Goal: Task Accomplishment & Management: Use online tool/utility

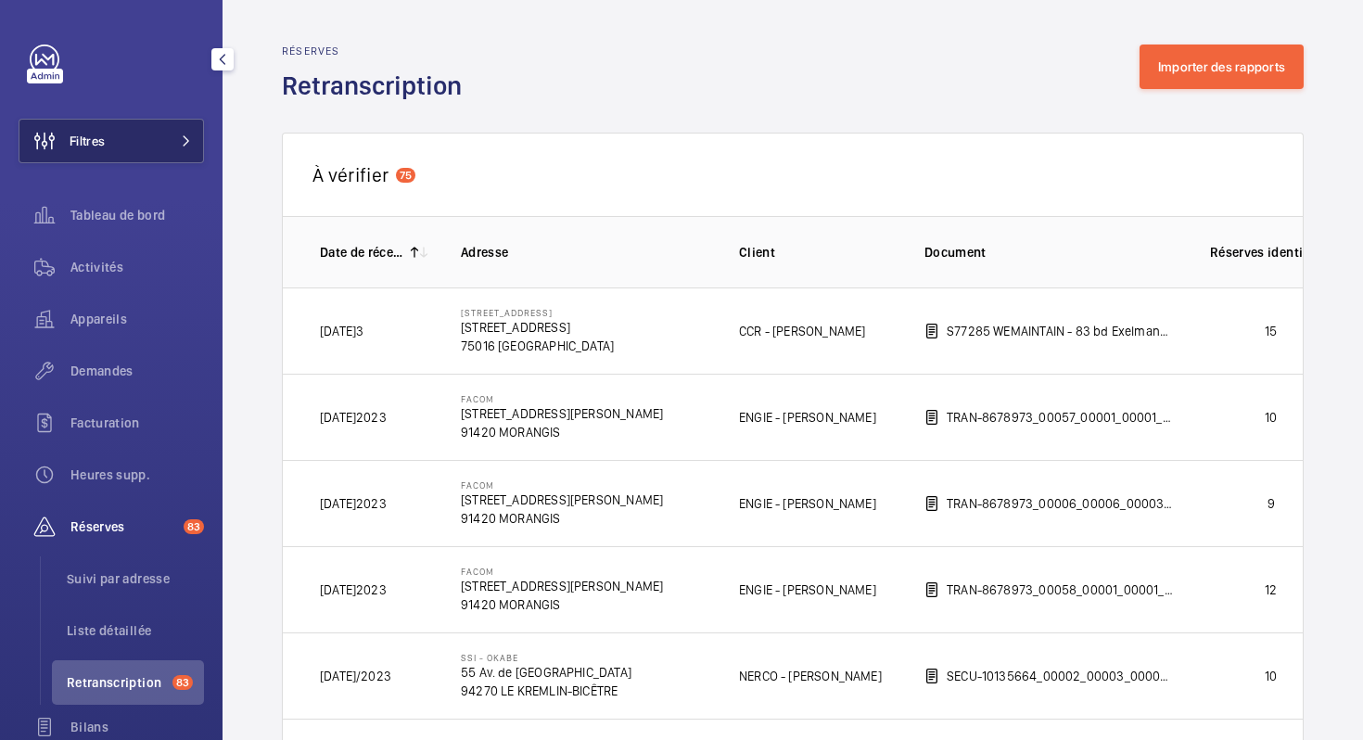
click at [101, 133] on span "Filtres" at bounding box center [87, 141] width 35 height 19
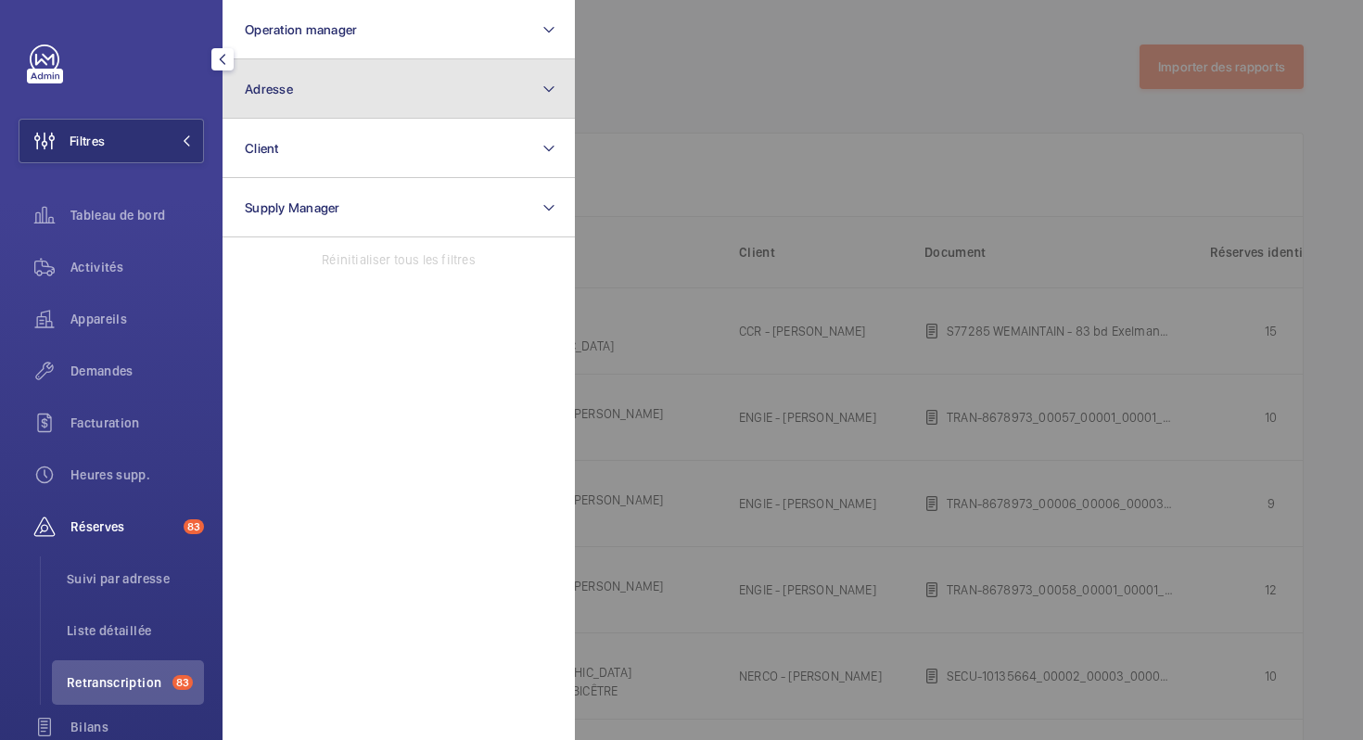
click at [325, 89] on button "Adresse" at bounding box center [399, 88] width 352 height 59
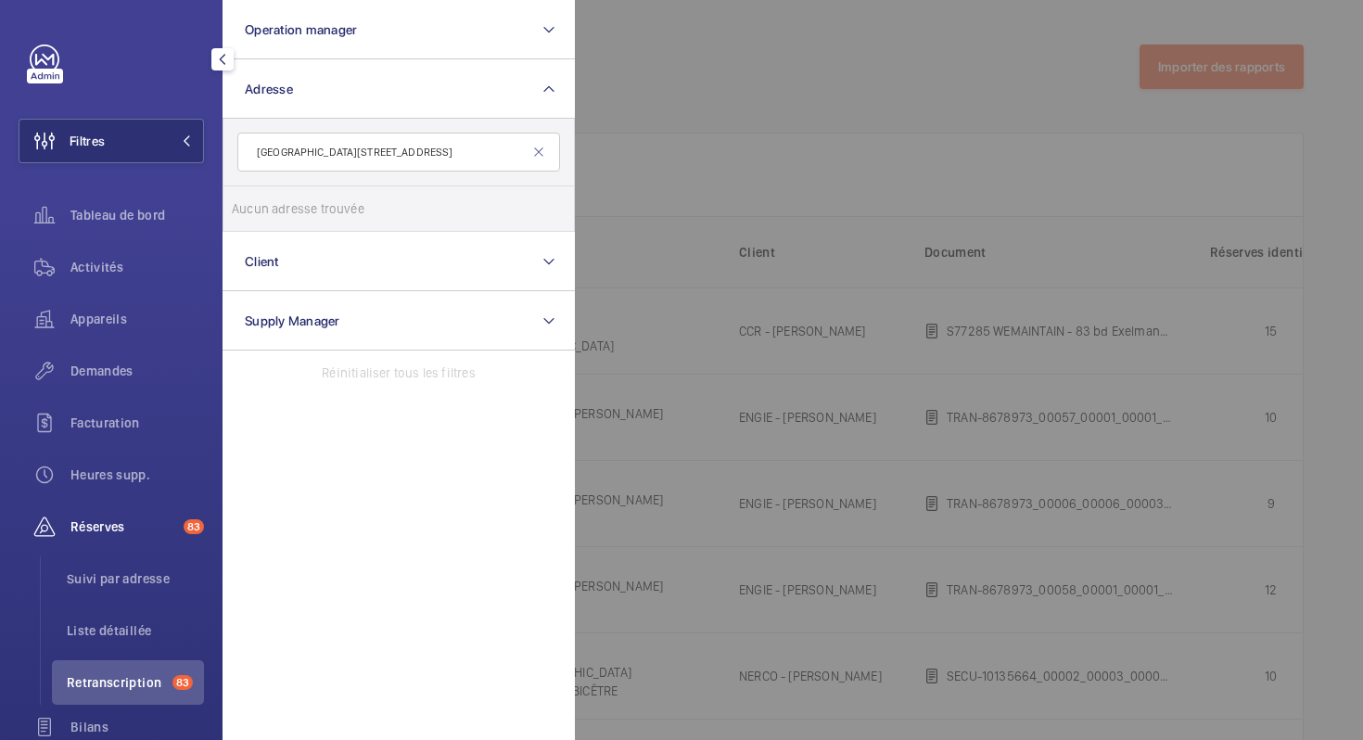
type input "[GEOGRAPHIC_DATA][STREET_ADDRESS]"
click at [126, 670] on li "Retranscription 83" at bounding box center [128, 682] width 152 height 45
click at [1196, 6] on div at bounding box center [1256, 370] width 1363 height 740
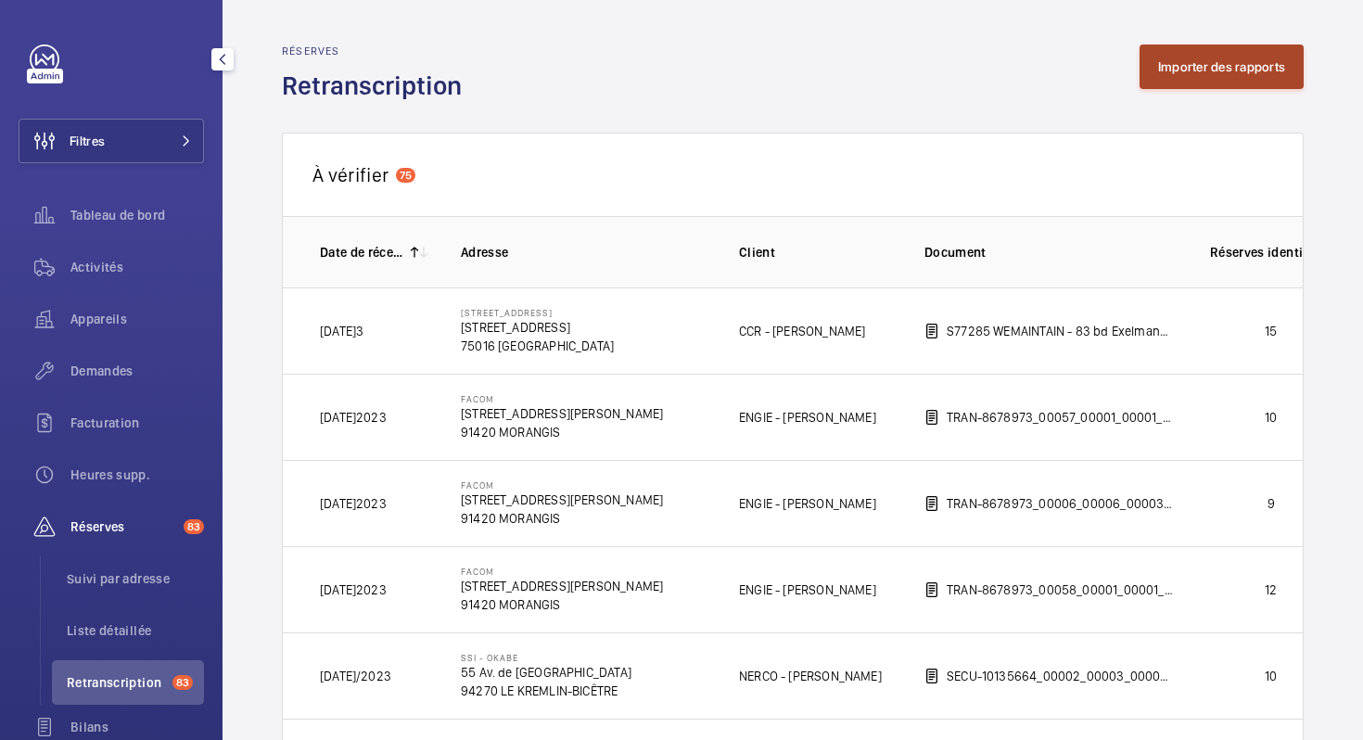
click at [1189, 68] on button "Importer des rapports" at bounding box center [1222, 67] width 164 height 45
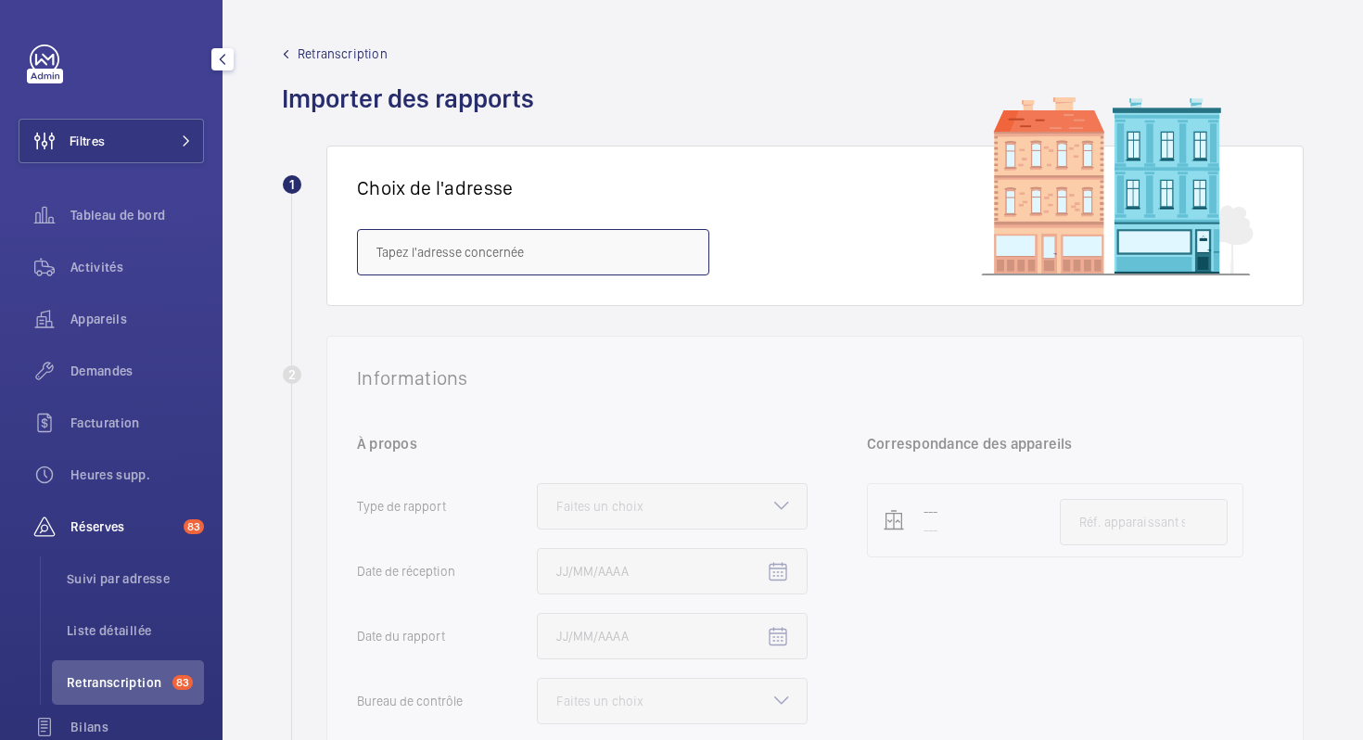
click at [419, 269] on input "text" at bounding box center [533, 252] width 352 height 46
paste input "[GEOGRAPHIC_DATA][STREET_ADDRESS]"
drag, startPoint x: 488, startPoint y: 251, endPoint x: 304, endPoint y: 248, distance: 183.7
click at [304, 248] on div "1 Choix de l'adresse [GEOGRAPHIC_DATA][STREET_ADDRESS]" at bounding box center [793, 226] width 1022 height 160
drag, startPoint x: 462, startPoint y: 249, endPoint x: 337, endPoint y: 249, distance: 125.2
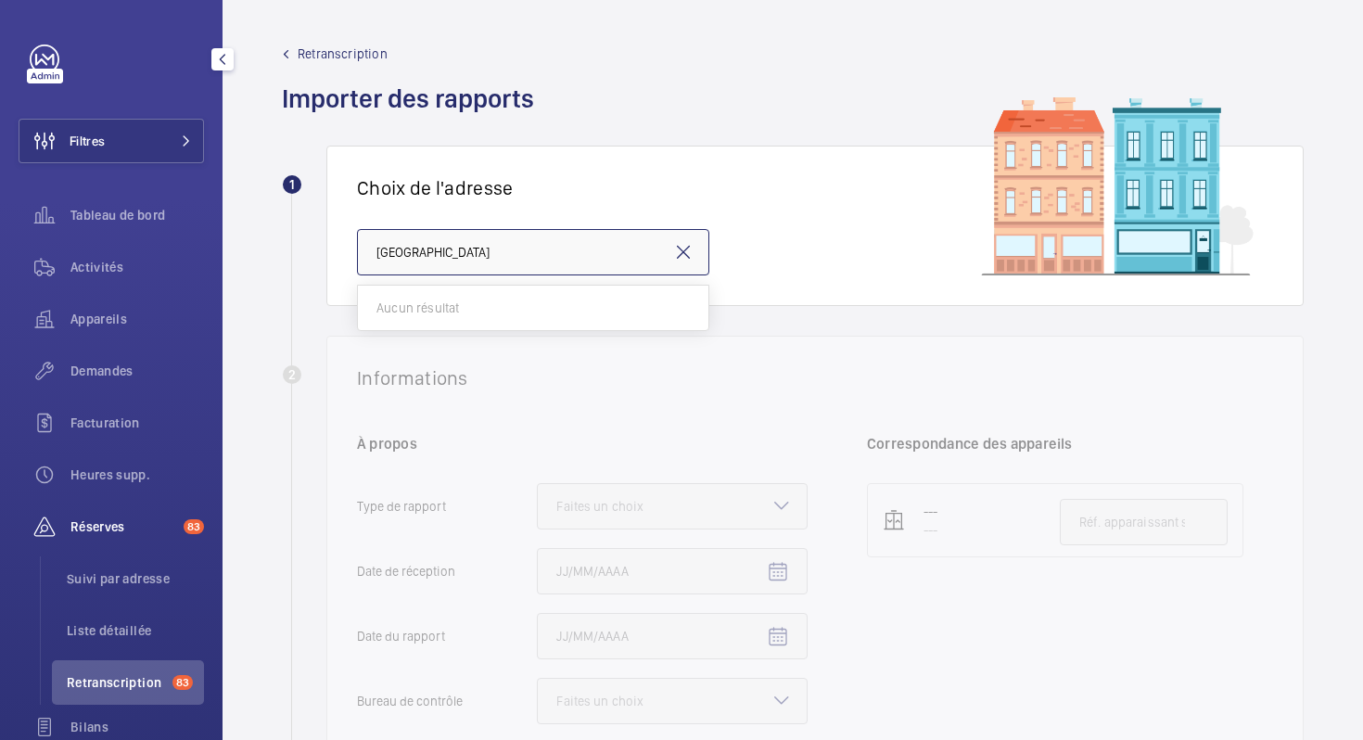
click at [337, 249] on div "Choix de l'adresse [GEOGRAPHIC_DATA]" at bounding box center [814, 226] width 977 height 160
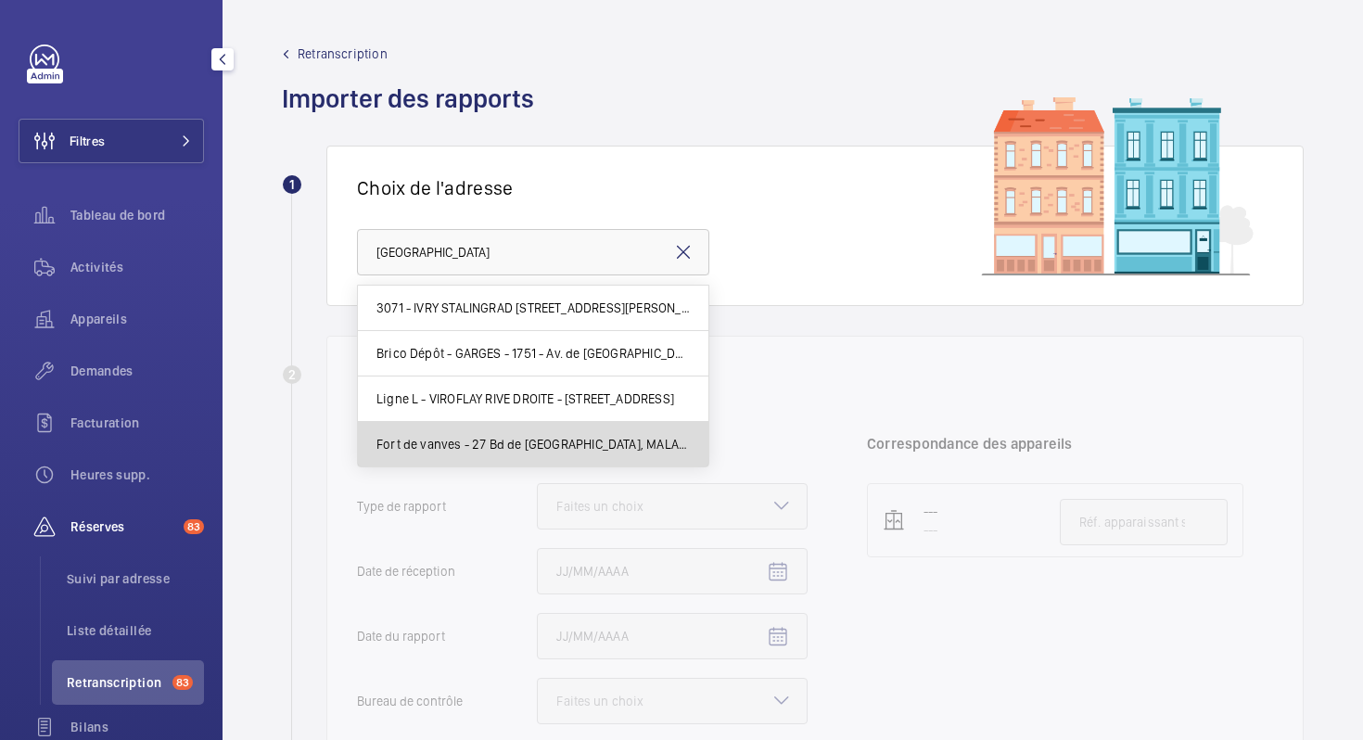
click at [568, 453] on mat-option "Fort de vanves - 27 Bd de [GEOGRAPHIC_DATA], MALAKOFF 92240" at bounding box center [533, 444] width 351 height 45
type input "Fort de vanves - 27 Bd de [GEOGRAPHIC_DATA], MALAKOFF 92240"
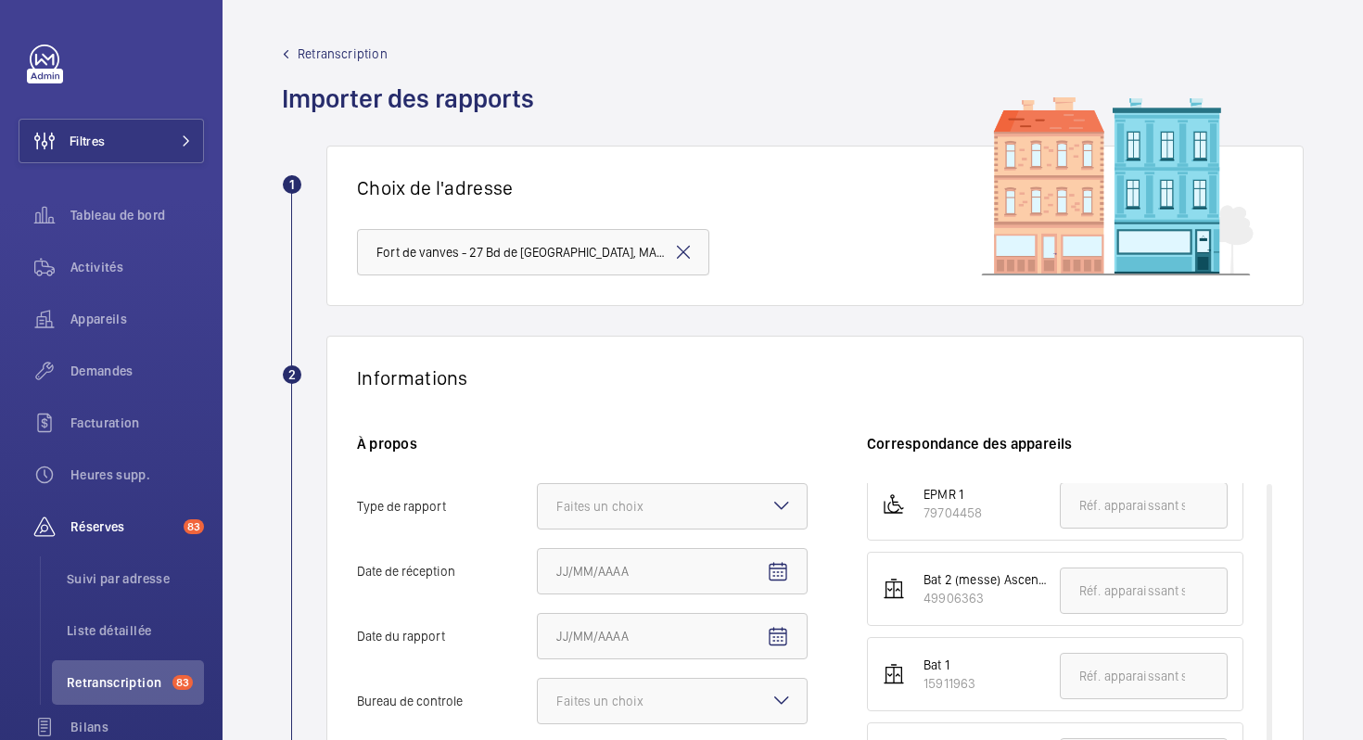
click at [687, 258] on mat-icon at bounding box center [683, 252] width 22 height 22
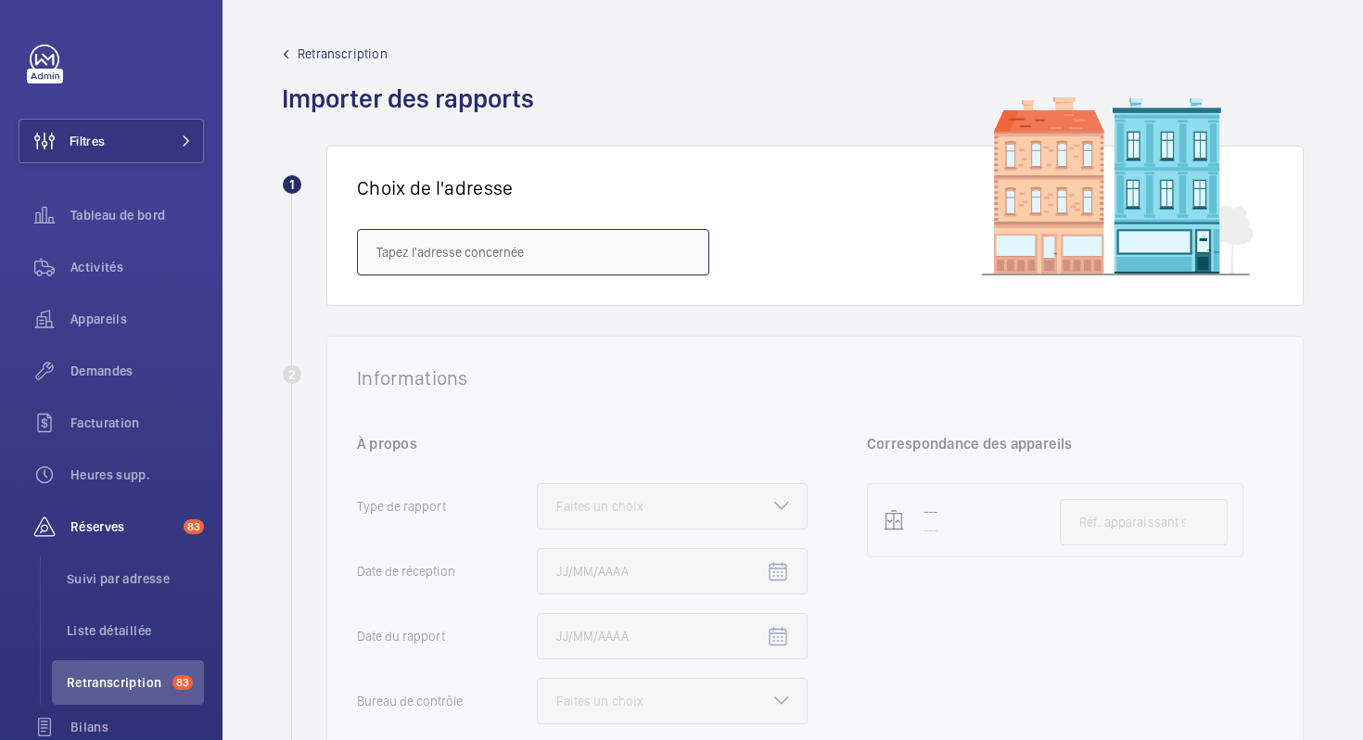
click at [569, 257] on input "text" at bounding box center [533, 252] width 352 height 46
click at [578, 361] on span "[GEOGRAPHIC_DATA] - [STREET_ADDRESS]" at bounding box center [495, 353] width 236 height 19
type input "[GEOGRAPHIC_DATA] - [STREET_ADDRESS]"
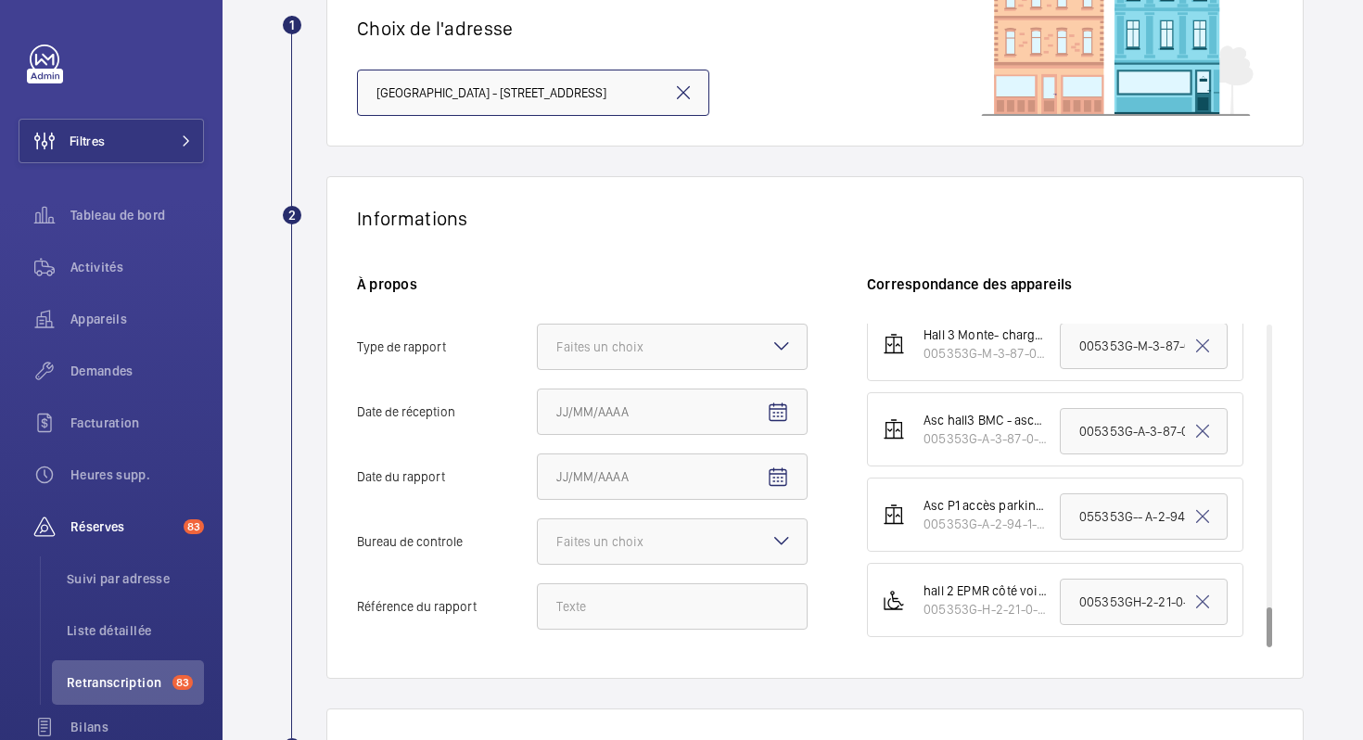
scroll to position [162, 0]
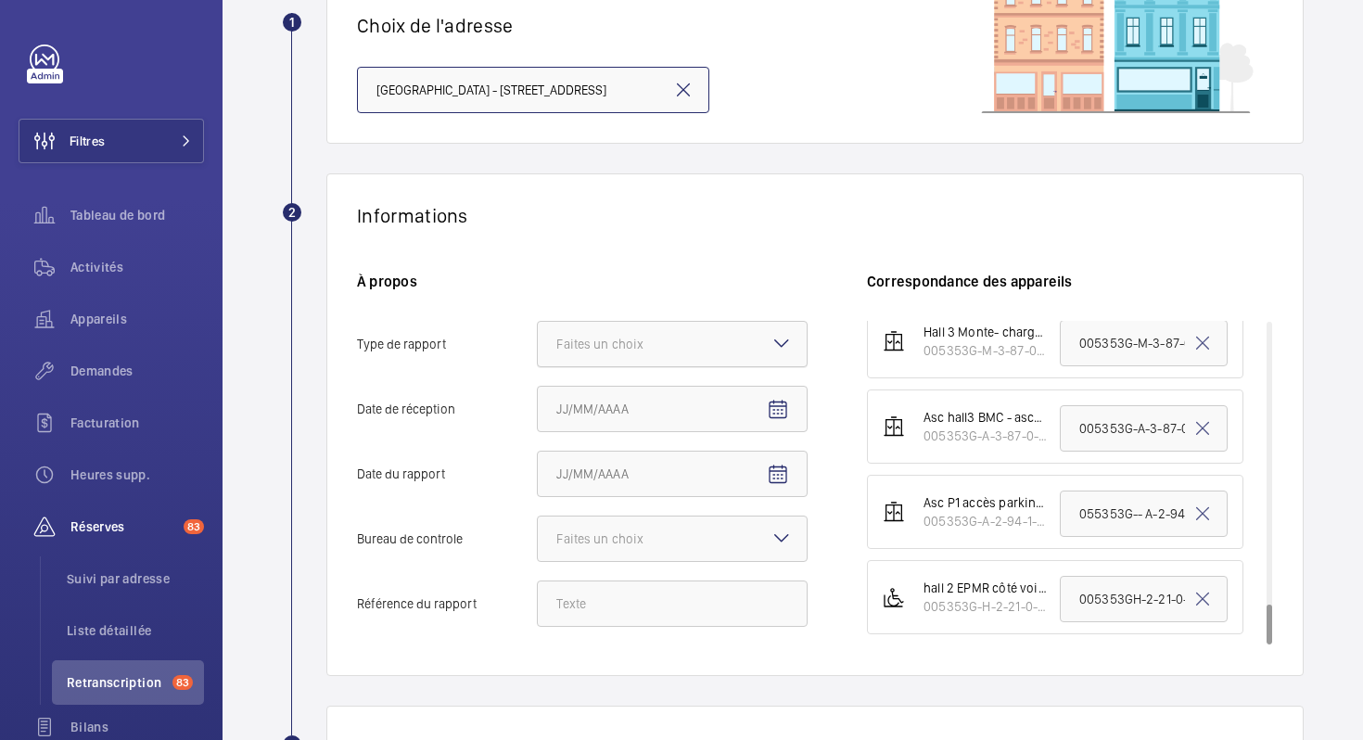
click at [658, 341] on div "Faites un choix" at bounding box center [623, 344] width 134 height 19
click at [538, 341] on input "Type de rapport Faites un choix" at bounding box center [538, 344] width 0 height 45
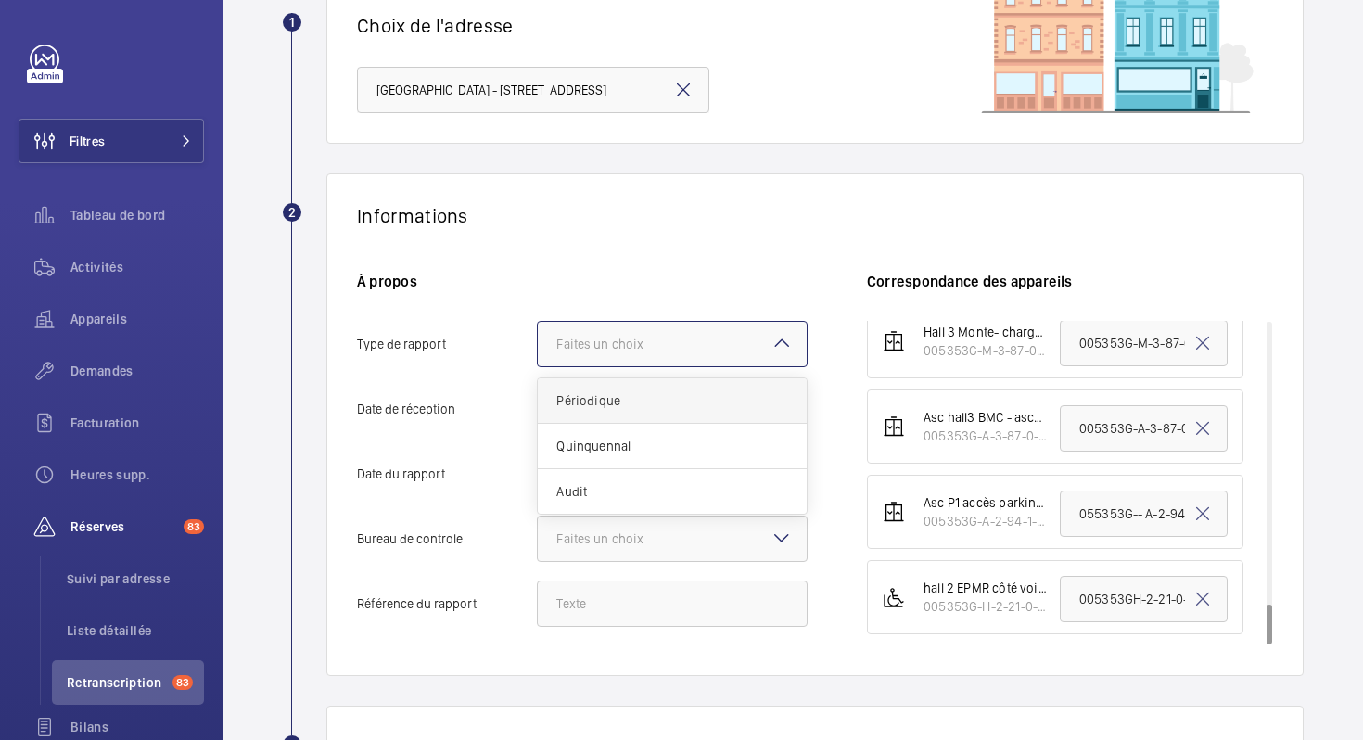
click at [636, 417] on div "Périodique" at bounding box center [672, 400] width 269 height 45
click at [538, 366] on input "Type de rapport Faites un choix Périodique Quinquennal Audit" at bounding box center [538, 344] width 0 height 45
click at [744, 405] on input "Date de réception" at bounding box center [672, 409] width 271 height 46
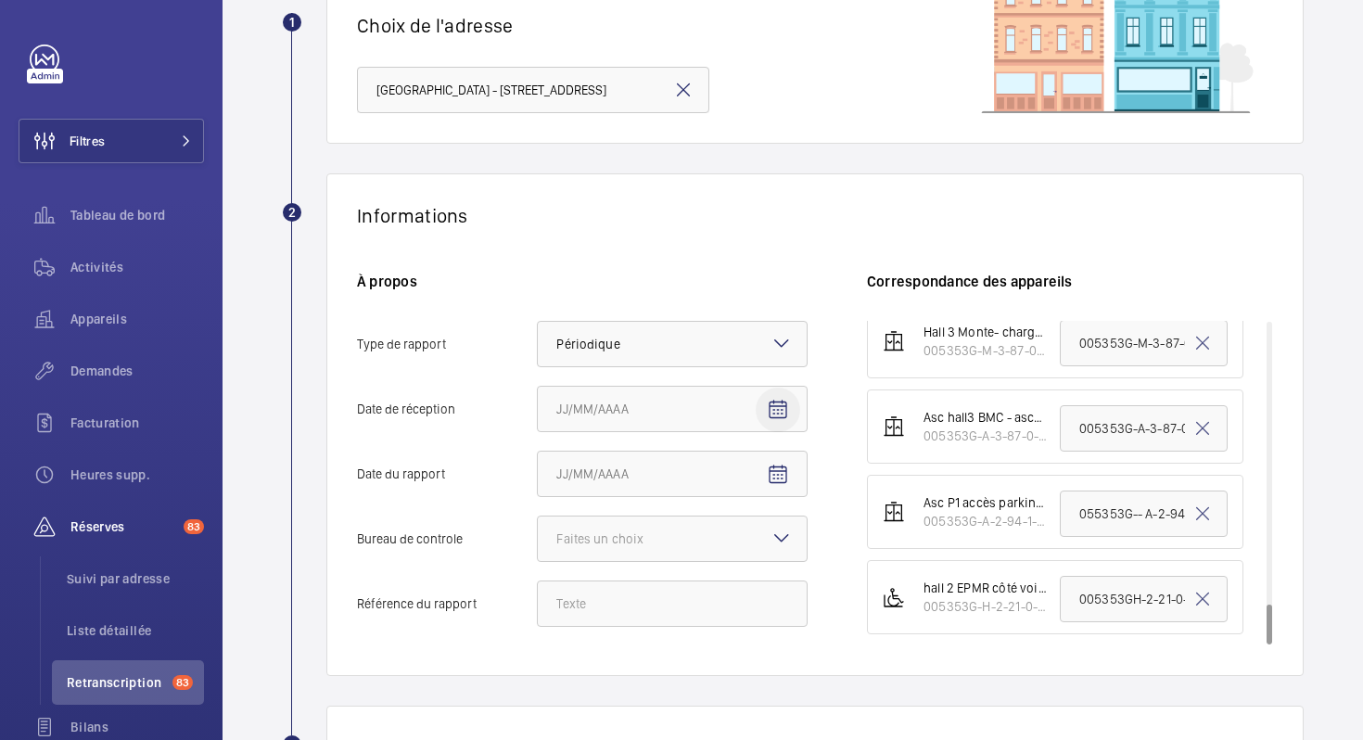
click at [789, 407] on span "Open calendar" at bounding box center [778, 410] width 45 height 45
click at [594, 593] on span "9" at bounding box center [600, 597] width 33 height 33
type input "09/09/2025"
click at [772, 474] on mat-icon "Open calendar" at bounding box center [778, 475] width 22 height 22
click at [750, 199] on span "Previous month" at bounding box center [752, 198] width 37 height 37
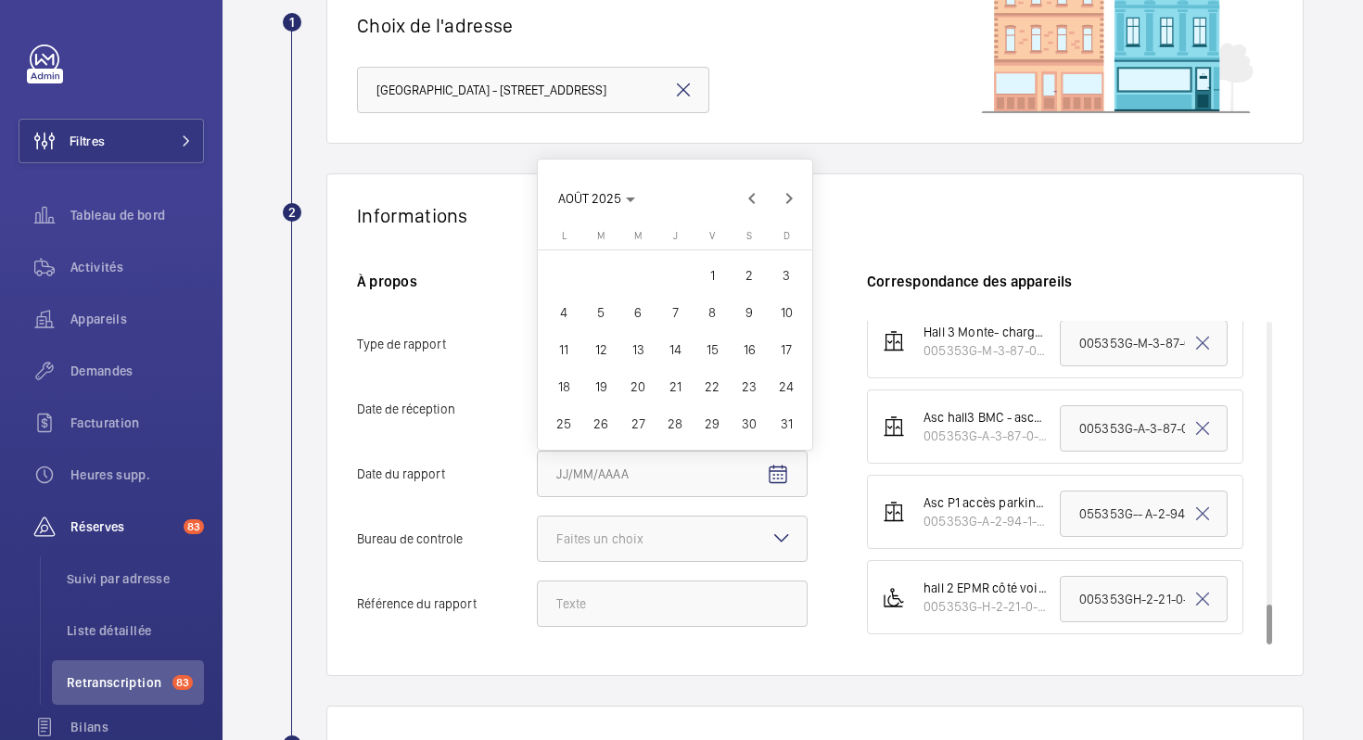
click at [598, 344] on span "12" at bounding box center [600, 349] width 33 height 33
type input "[DATE]025"
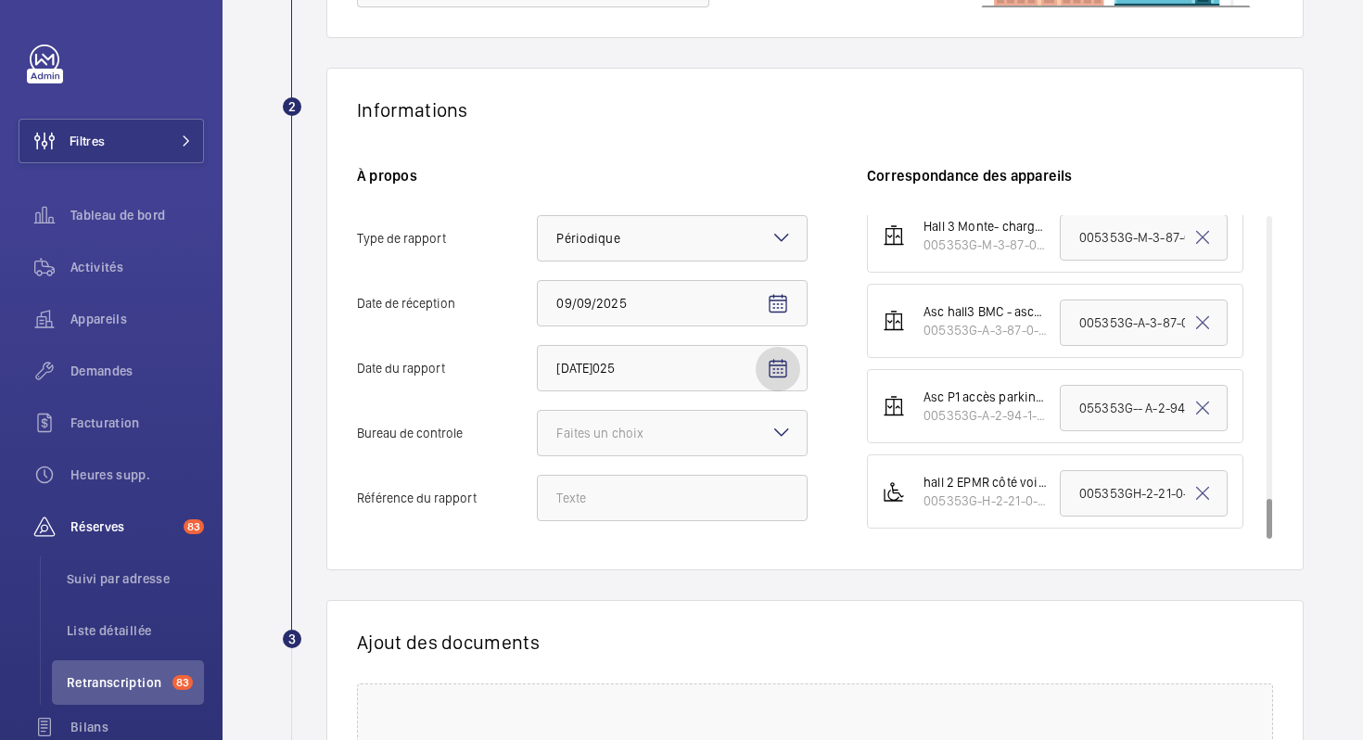
scroll to position [269, 0]
click at [605, 426] on div "Faites un choix" at bounding box center [623, 432] width 134 height 19
click at [538, 426] on input "Bureau de controle Faites un choix" at bounding box center [538, 432] width 0 height 45
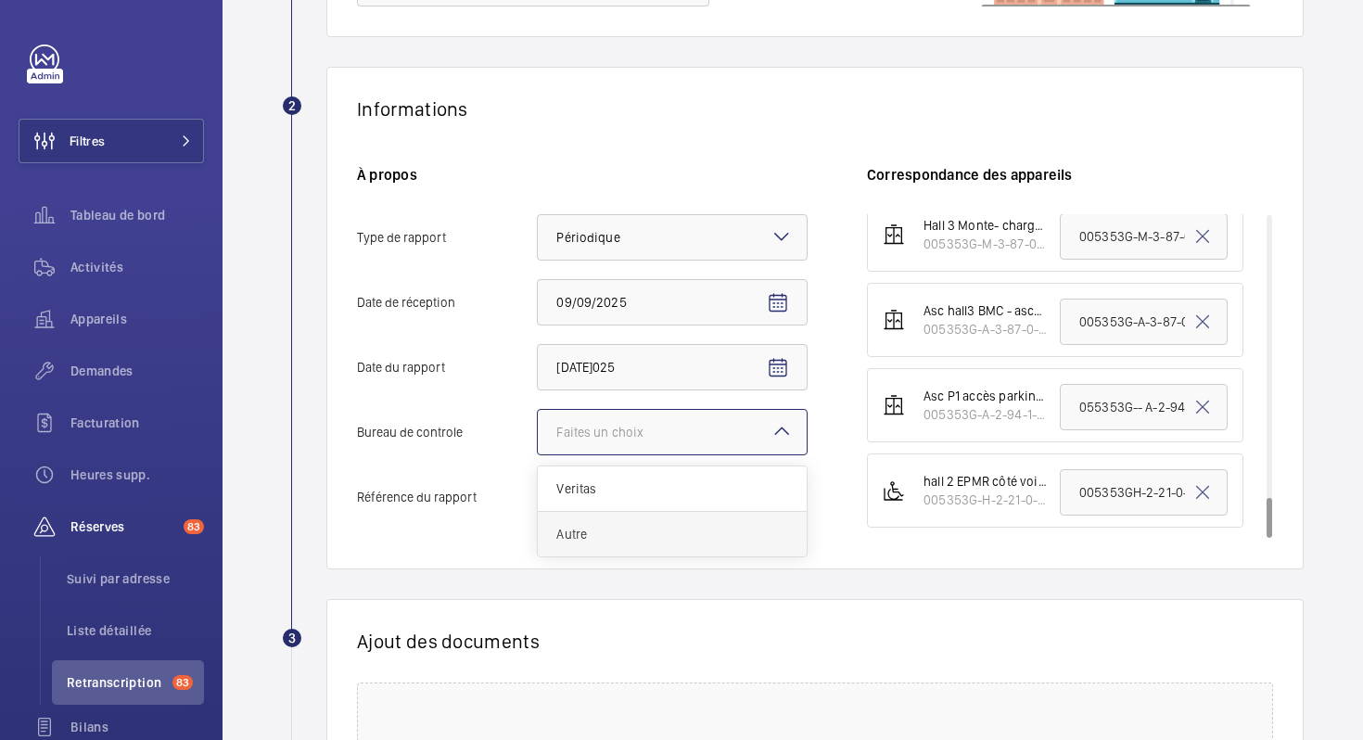
click at [579, 537] on span "Autre" at bounding box center [672, 534] width 232 height 19
click at [538, 454] on input "Bureau de controle Faites un choix Veritas Autre" at bounding box center [538, 432] width 0 height 45
click at [642, 501] on input "Référence du rapport" at bounding box center [672, 497] width 271 height 46
paste input "SR-25-520"
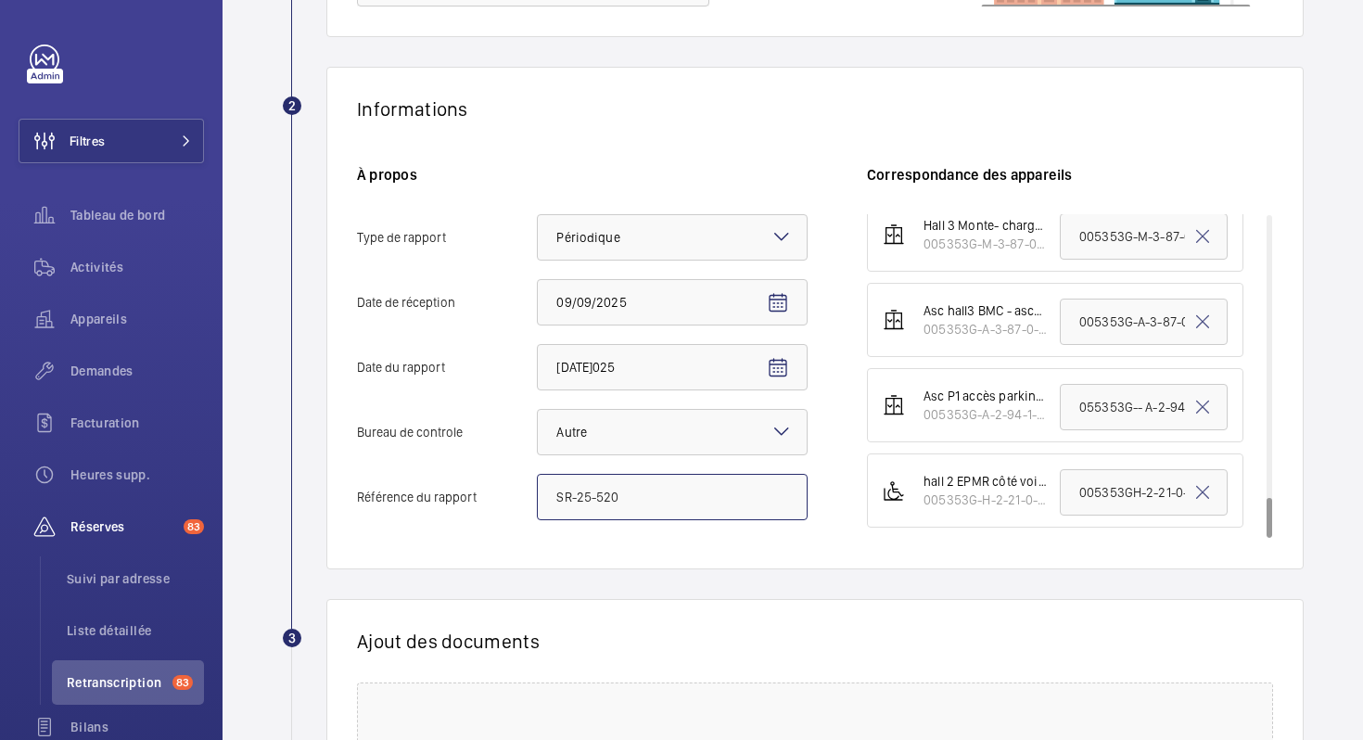
type input "SR-25-520"
click at [628, 555] on div "Informations À propos Type de rapport Faites un choix × Périodique × Date de ré…" at bounding box center [814, 318] width 977 height 503
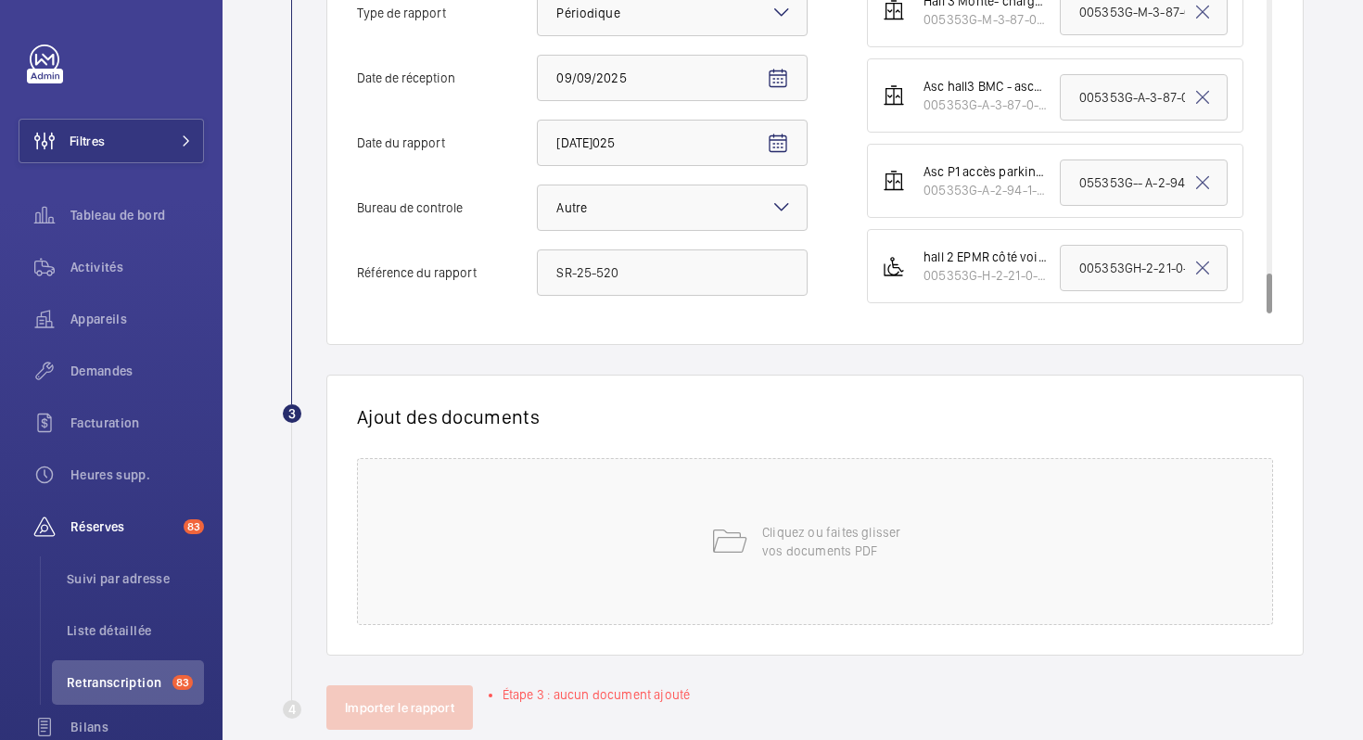
scroll to position [528, 0]
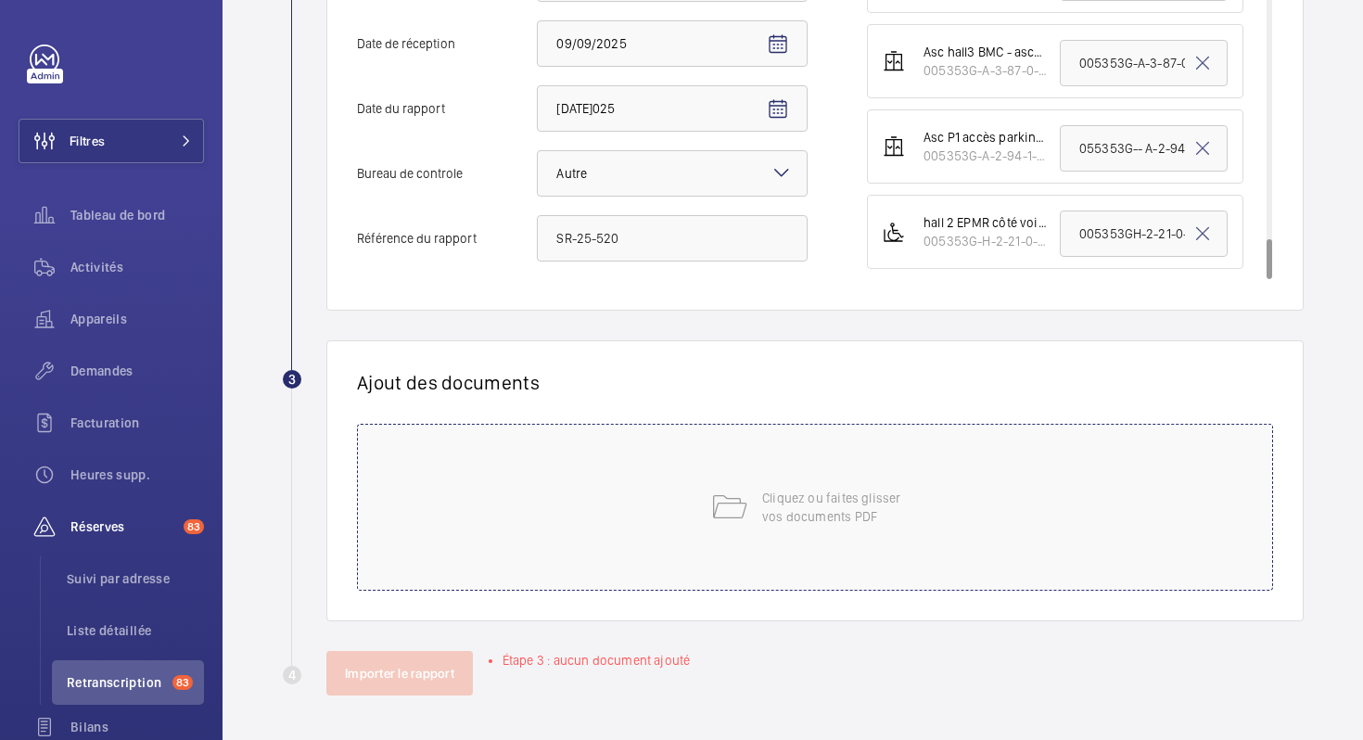
click at [708, 550] on div "Cliquez ou faites glisser vos documents PDF" at bounding box center [815, 507] width 916 height 167
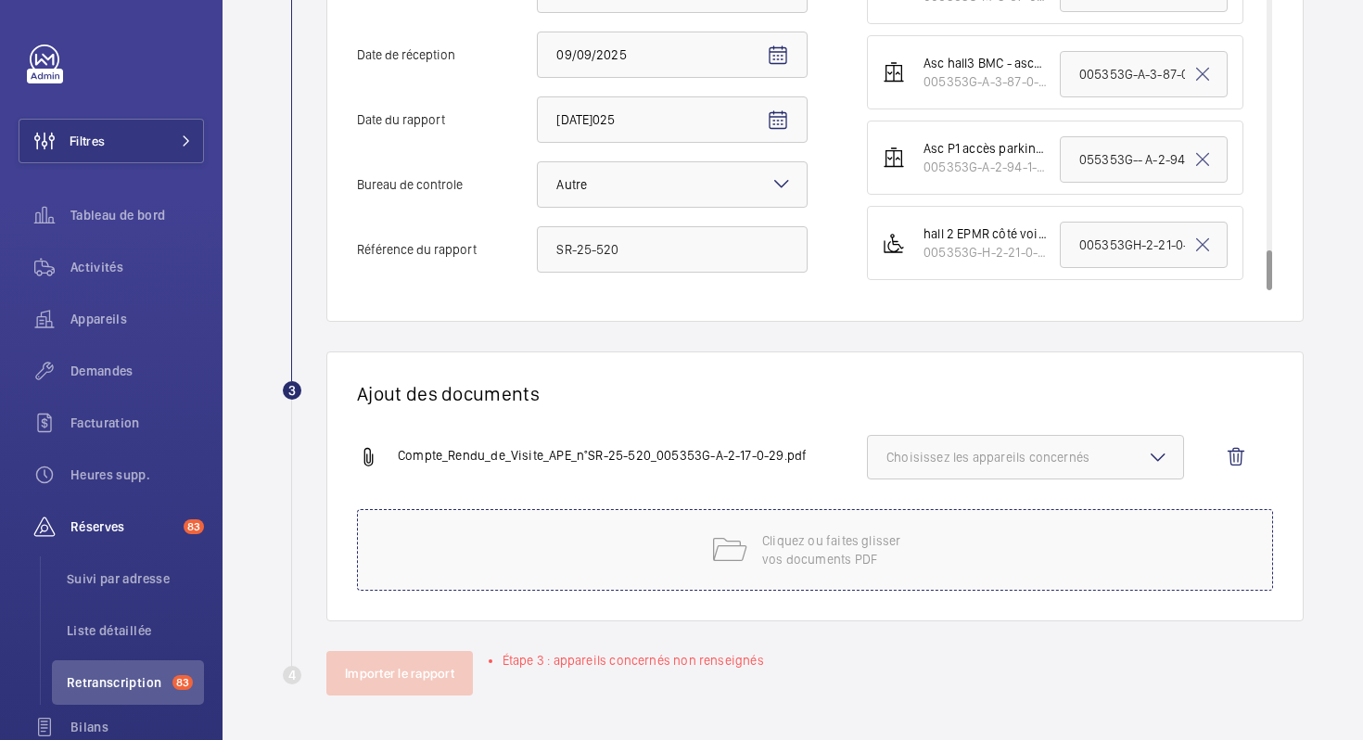
scroll to position [517, 0]
click at [1029, 448] on span "Choisissez les appareils concernés" at bounding box center [1026, 457] width 278 height 19
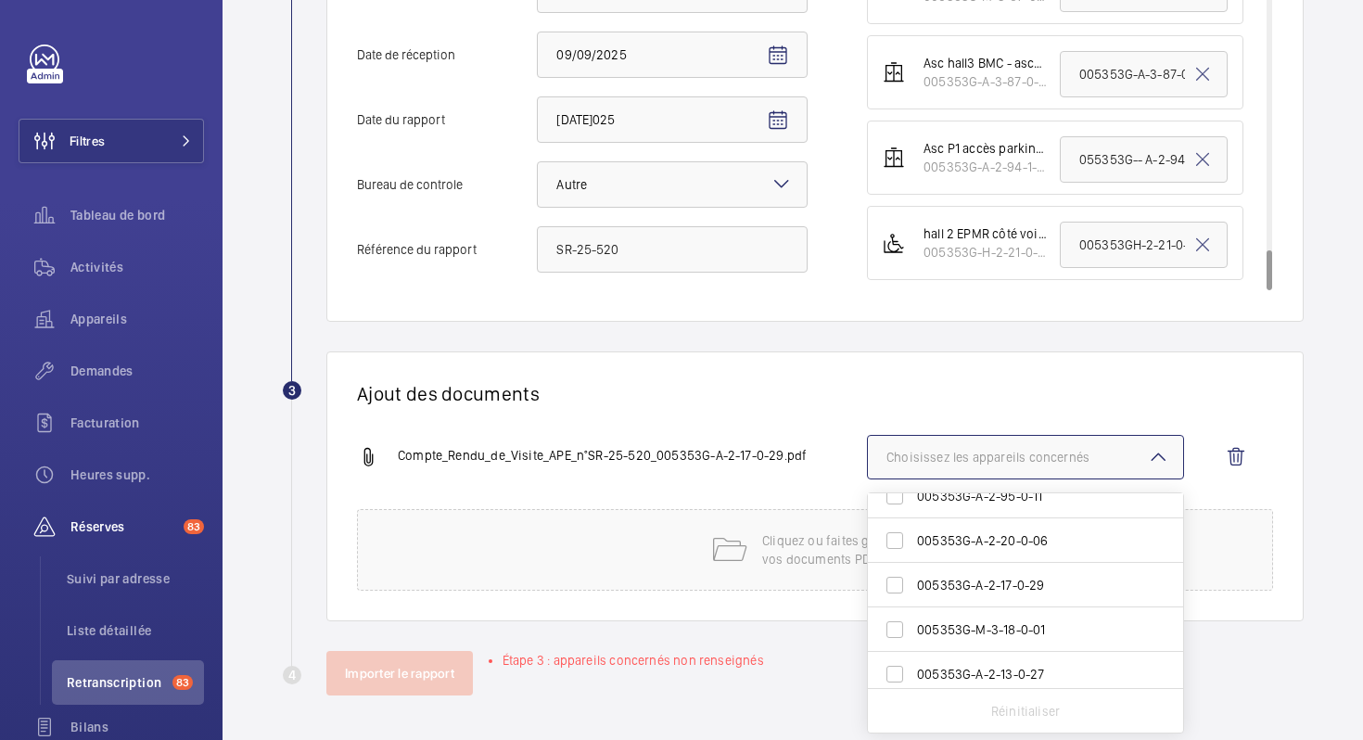
scroll to position [470, 0]
click at [1000, 581] on span "005353G-A-2-17-0-29" at bounding box center [1027, 579] width 220 height 19
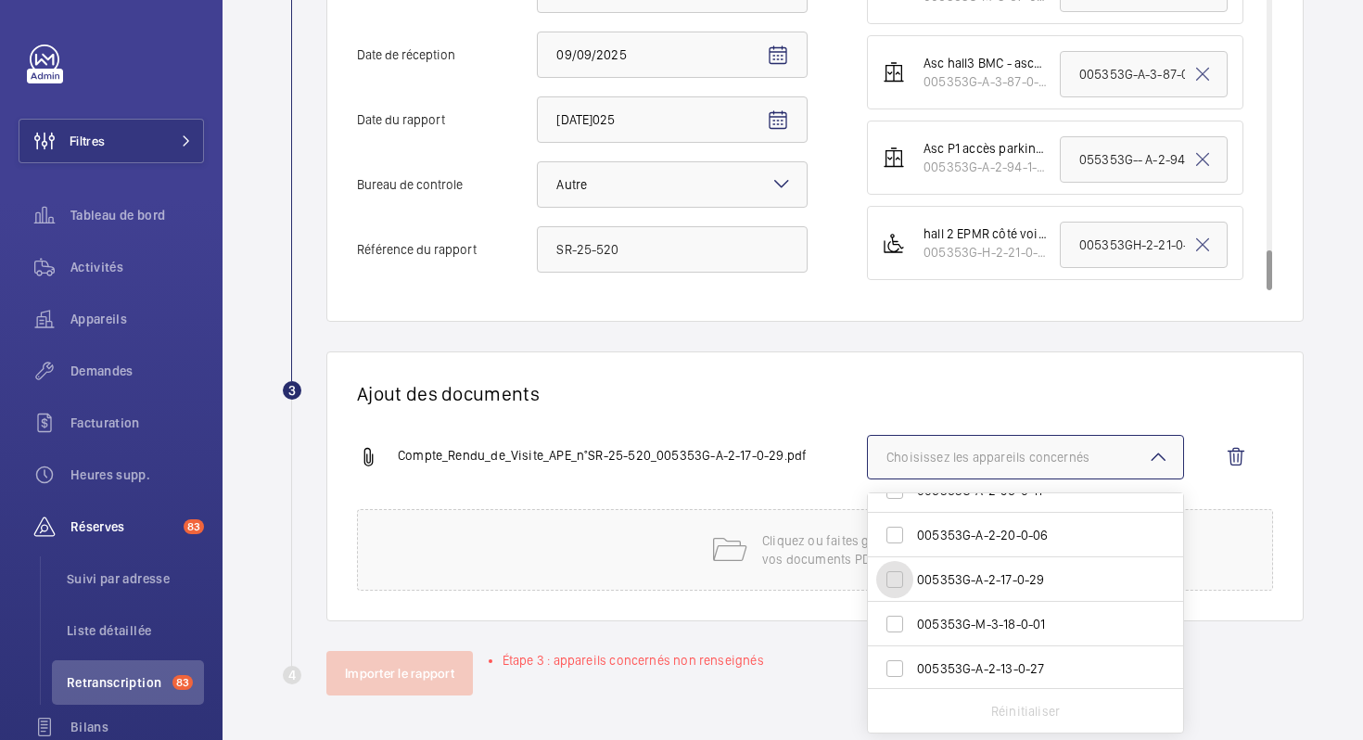
click at [913, 581] on input "005353G-A-2-17-0-29" at bounding box center [894, 579] width 37 height 37
checkbox input "true"
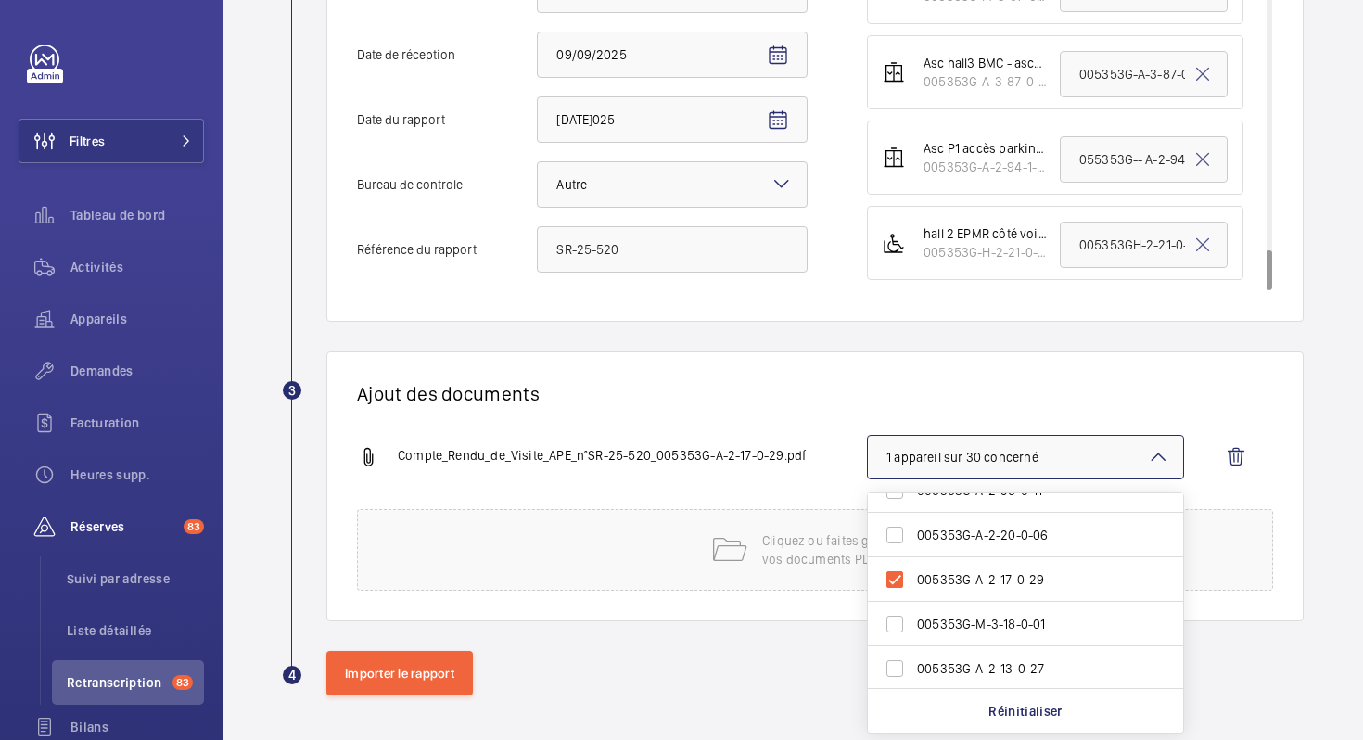
click at [787, 410] on div "Ajout des documents Compte_Rendu_de_Visite_APE_n°SR-25-520_005353G-A-2-17-0-29.…" at bounding box center [814, 486] width 977 height 270
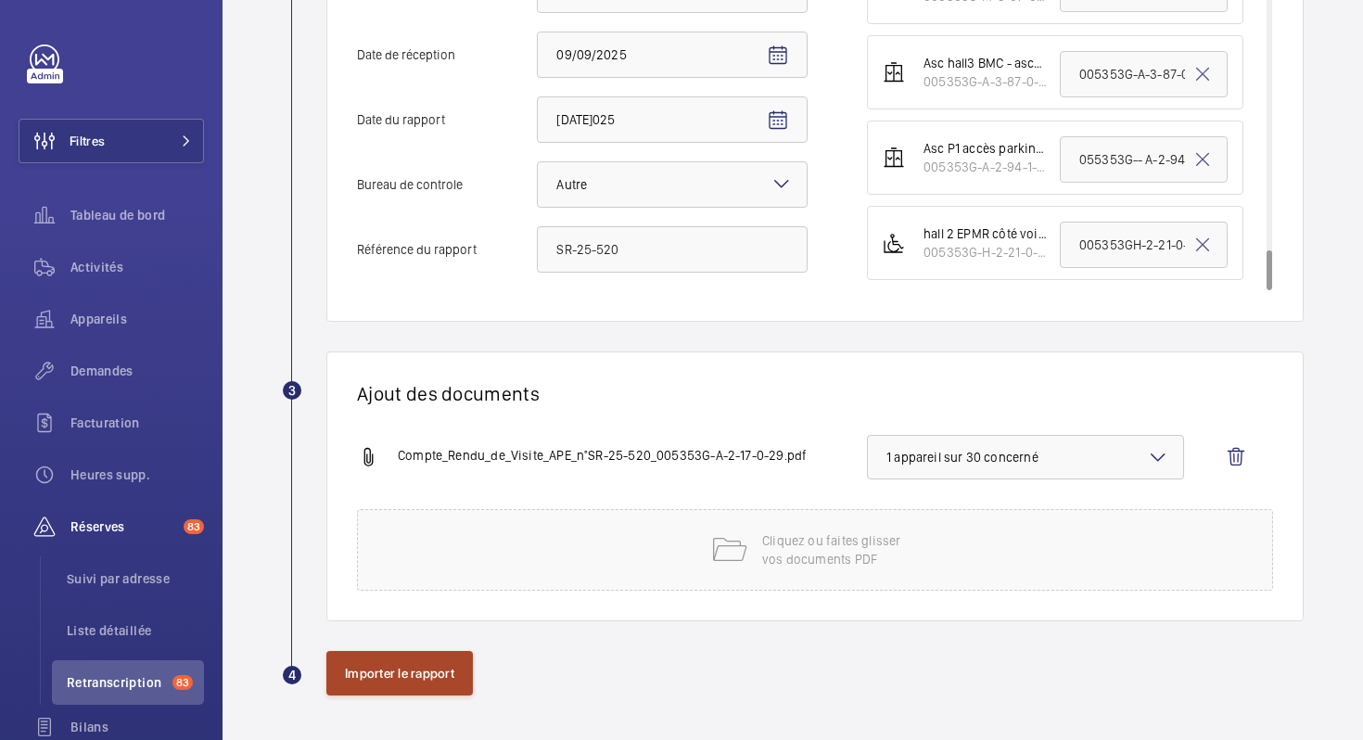
click at [416, 668] on button "Importer le rapport" at bounding box center [399, 673] width 147 height 45
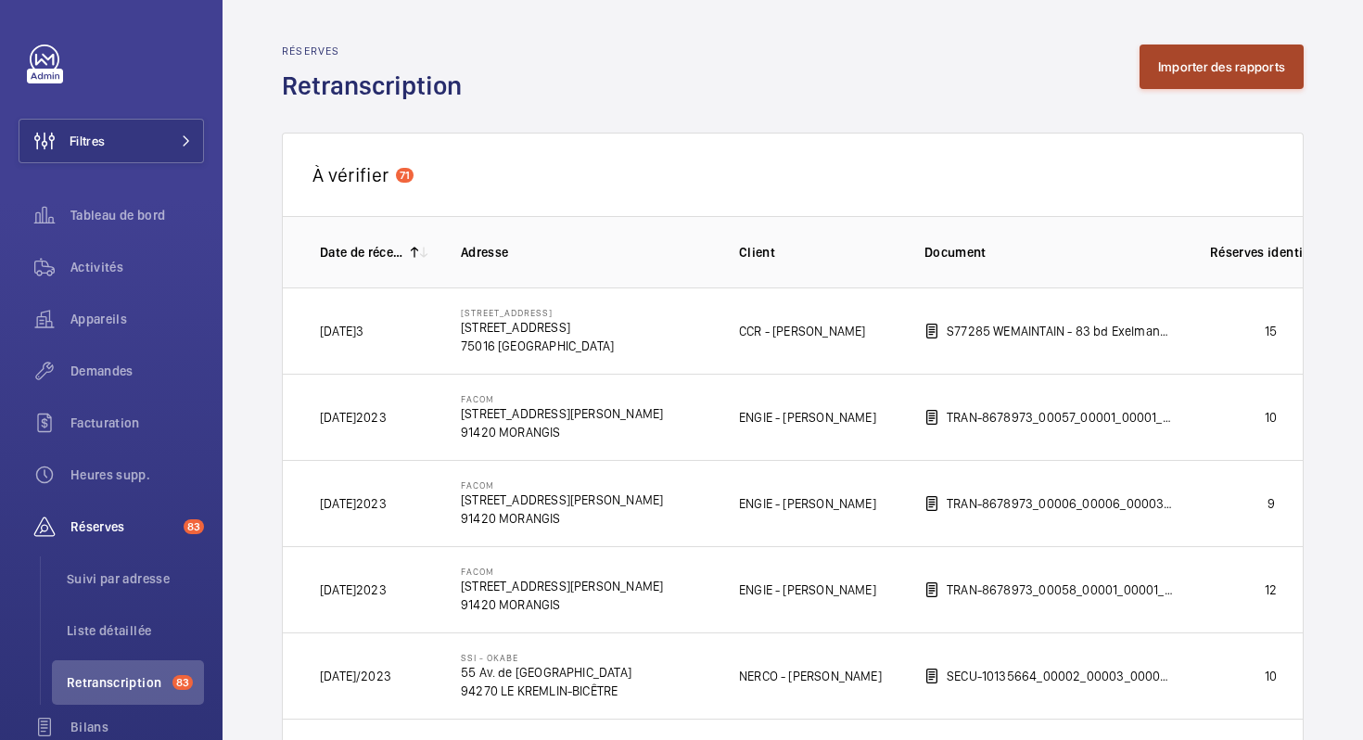
click at [1240, 77] on button "Importer des rapports" at bounding box center [1222, 67] width 164 height 45
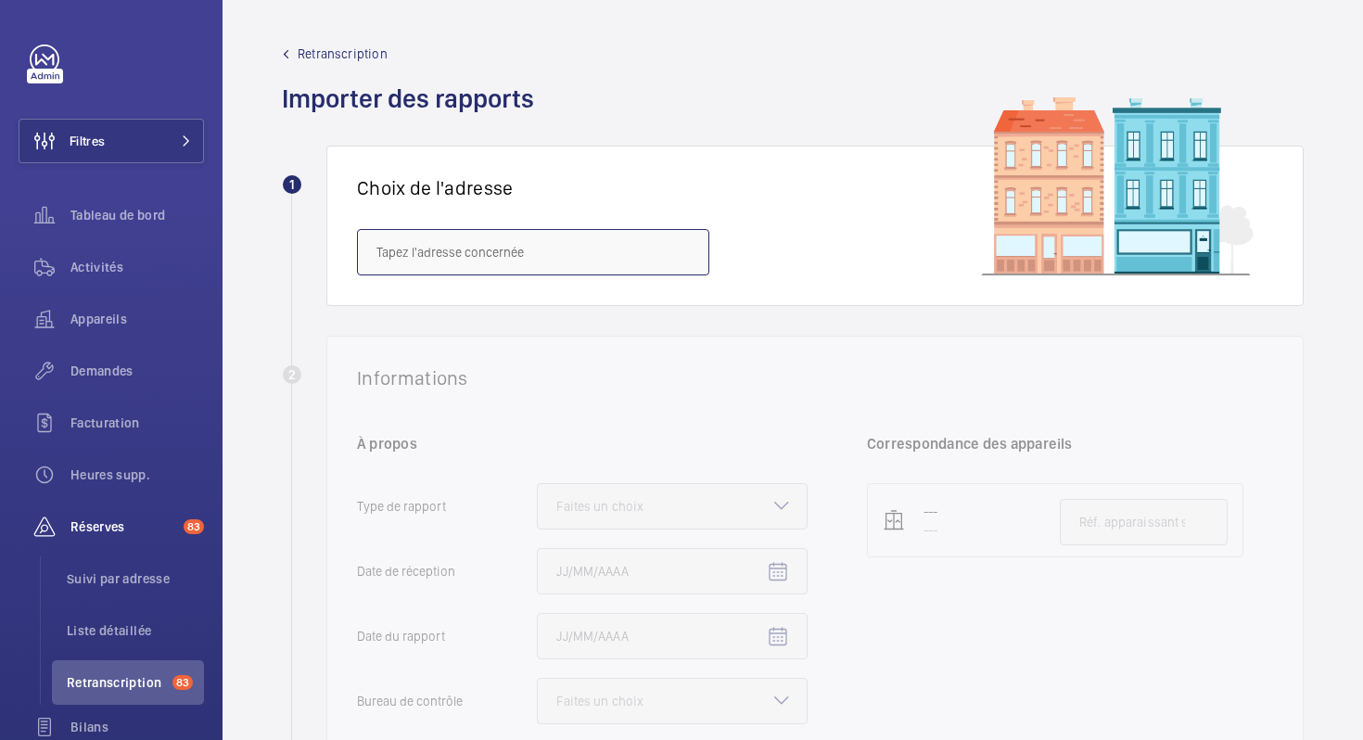
click at [453, 249] on input "text" at bounding box center [533, 252] width 352 height 46
drag, startPoint x: 410, startPoint y: 255, endPoint x: 361, endPoint y: 253, distance: 49.2
click at [361, 254] on input "gare mon" at bounding box center [533, 252] width 352 height 46
click at [387, 253] on input "on" at bounding box center [533, 252] width 352 height 46
type input "o"
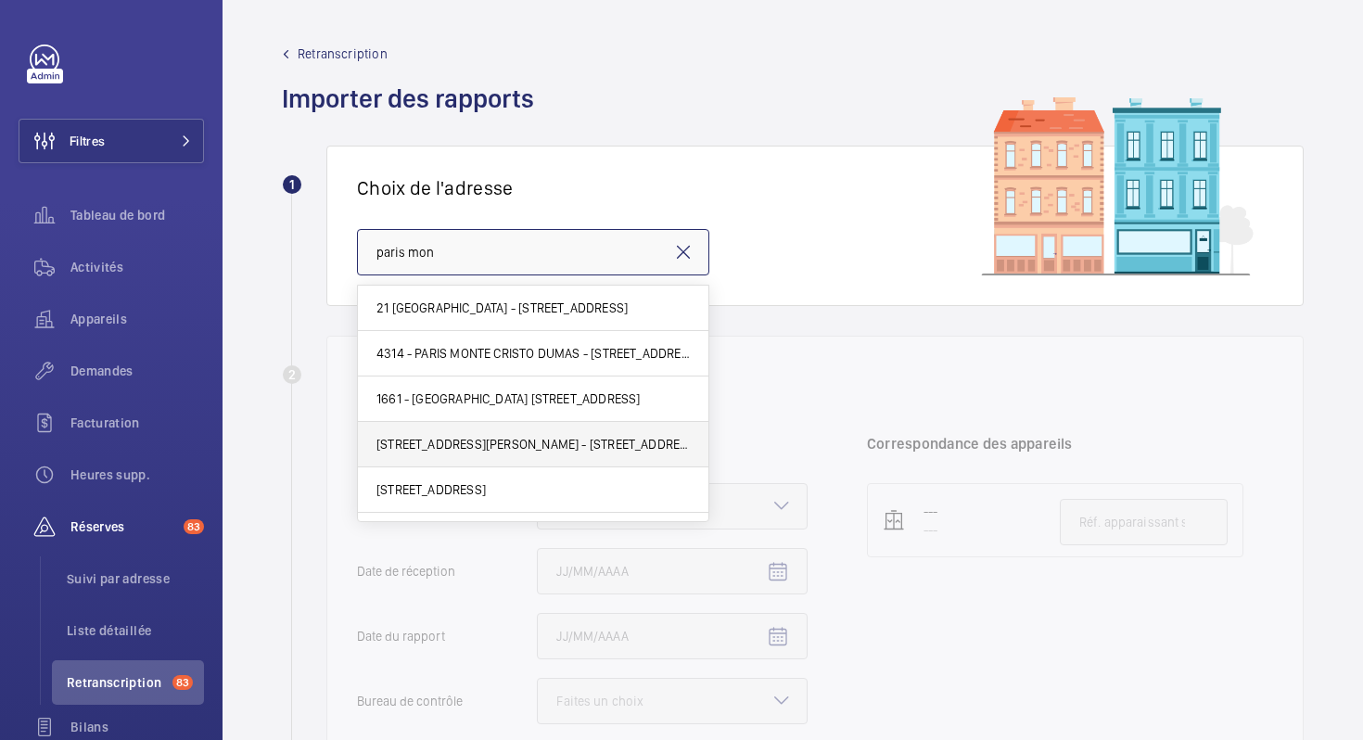
scroll to position [36, 0]
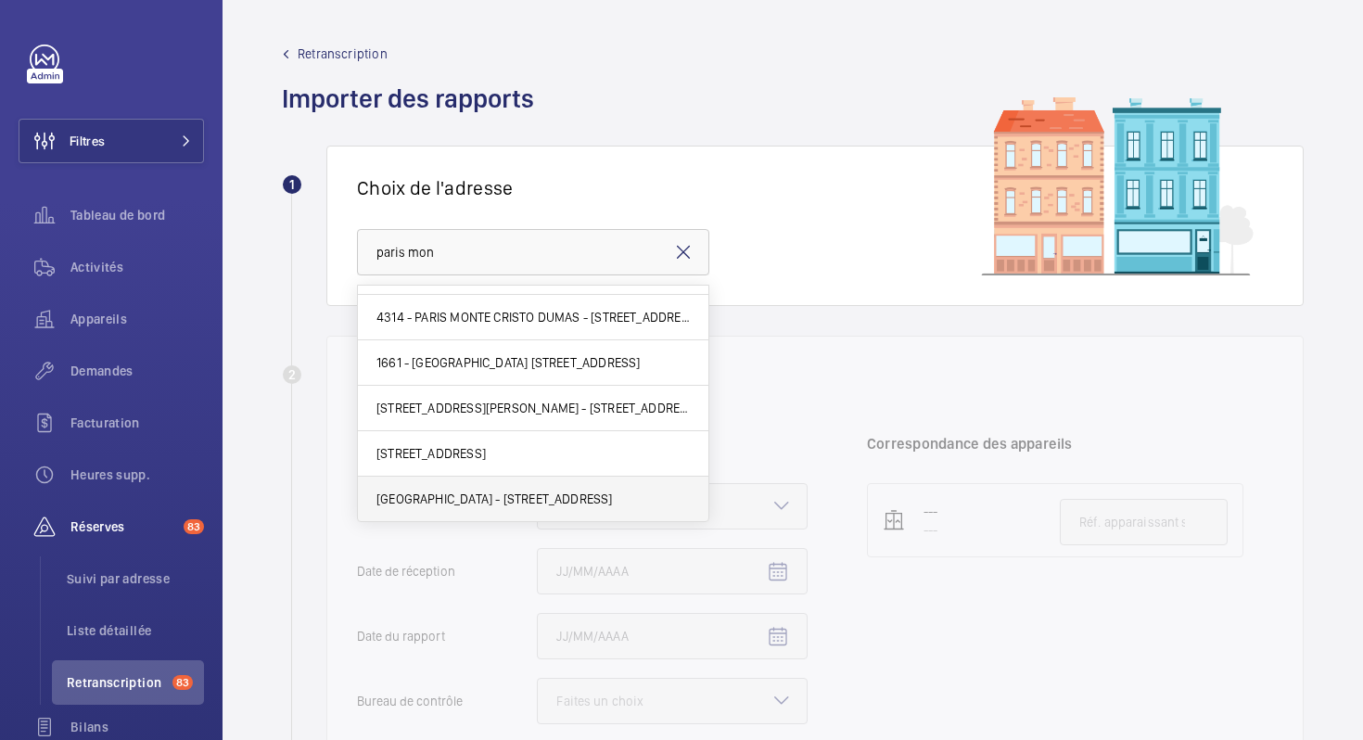
click at [450, 501] on span "[GEOGRAPHIC_DATA] - [STREET_ADDRESS]" at bounding box center [495, 499] width 236 height 19
type input "[GEOGRAPHIC_DATA] - [STREET_ADDRESS]"
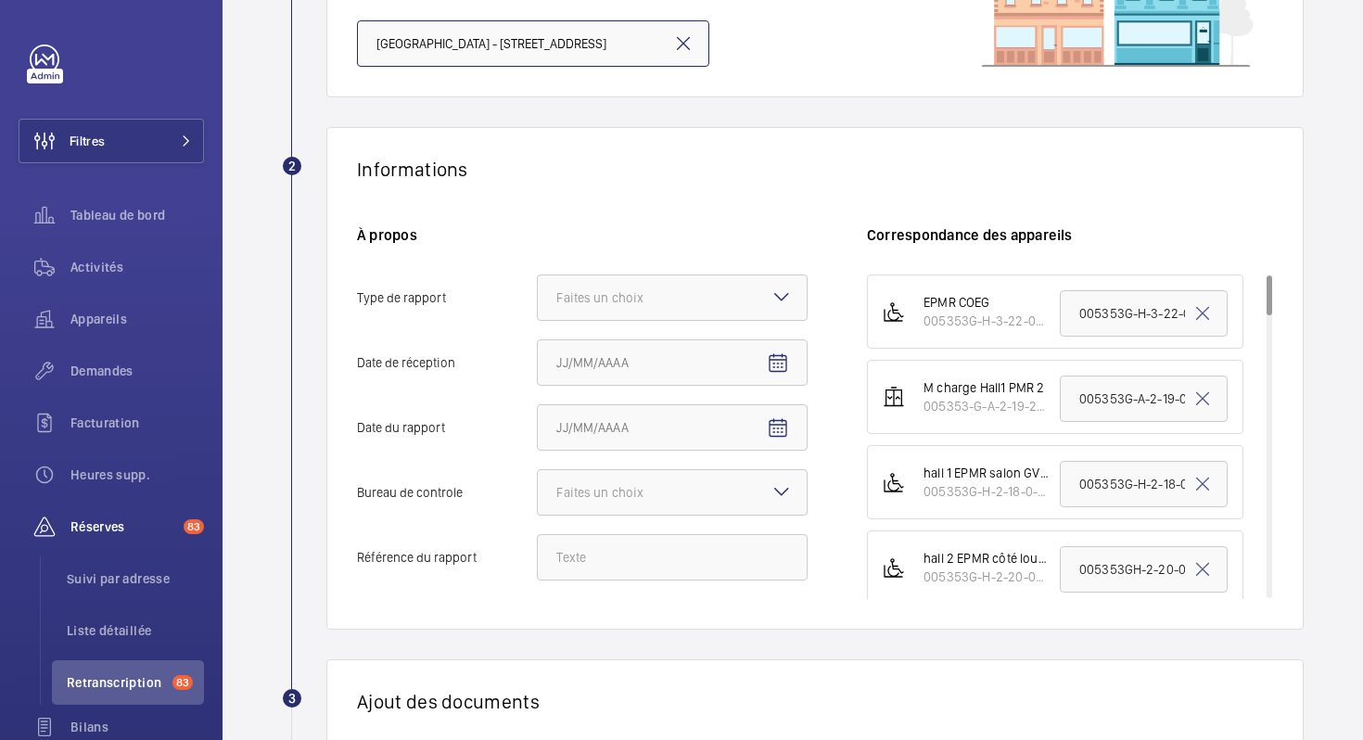
scroll to position [211, 0]
click at [683, 297] on div "Faites un choix" at bounding box center [623, 296] width 134 height 19
click at [538, 297] on input "Type de rapport Faites un choix" at bounding box center [538, 296] width 0 height 45
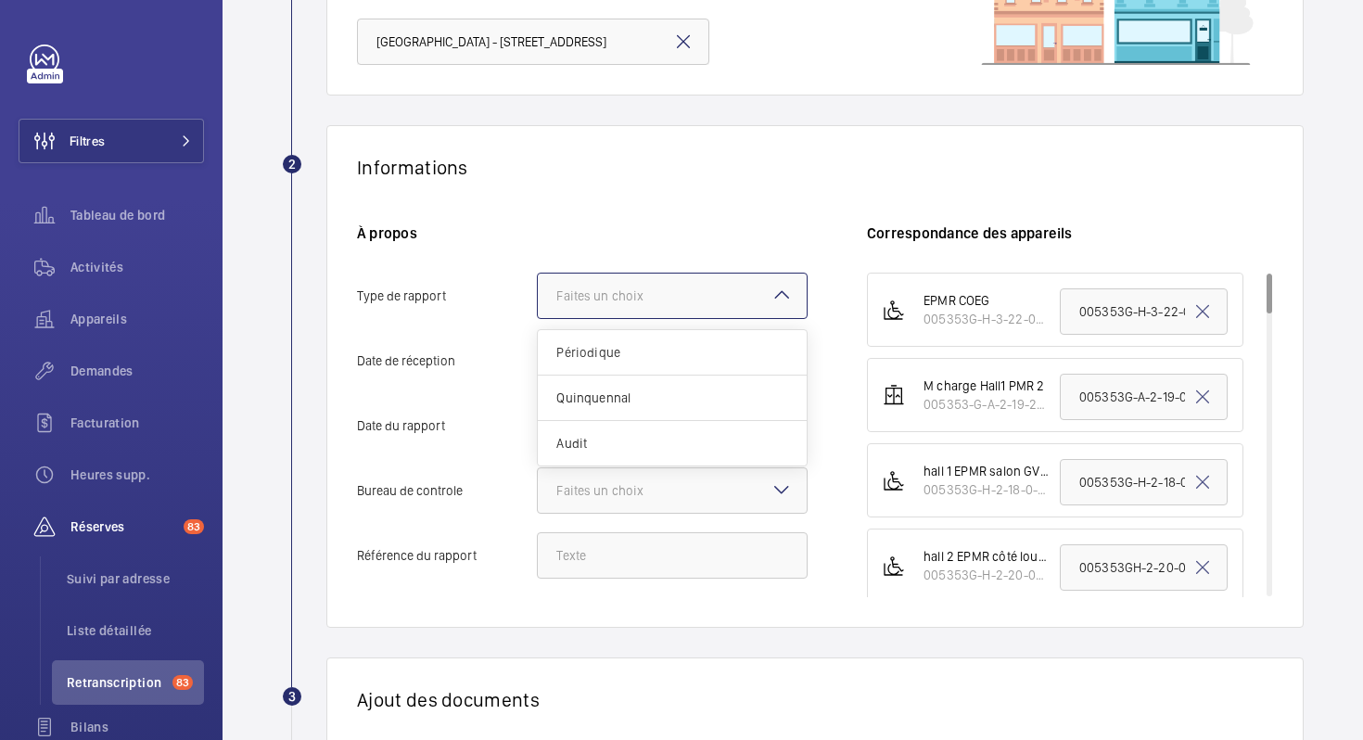
scroll to position [0, 0]
click at [645, 358] on span "Périodique" at bounding box center [672, 352] width 232 height 19
click at [538, 318] on input "Type de rapport Faites un choix Périodique Quinquennal Audit" at bounding box center [538, 296] width 0 height 45
click at [767, 356] on mat-icon "Open calendar" at bounding box center [778, 362] width 22 height 22
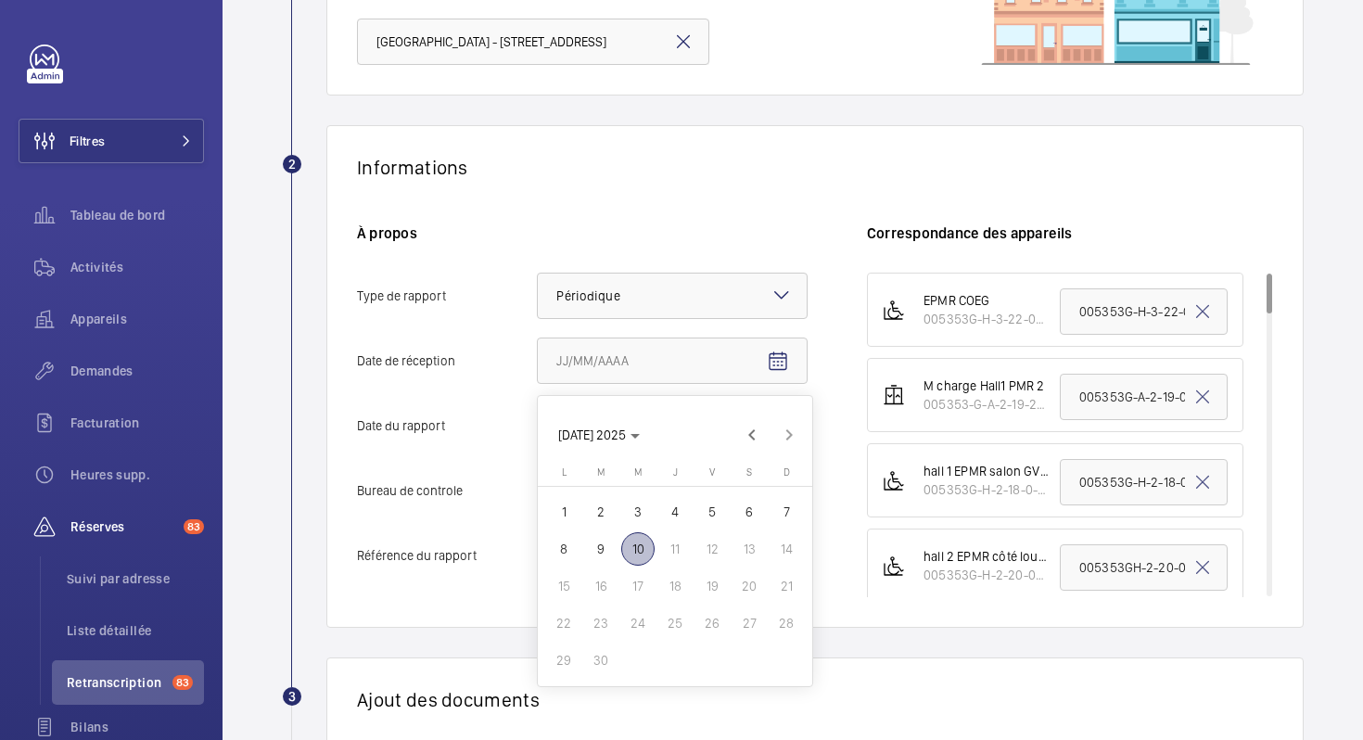
click at [601, 548] on span "9" at bounding box center [600, 548] width 33 height 33
type input "09/09/2025"
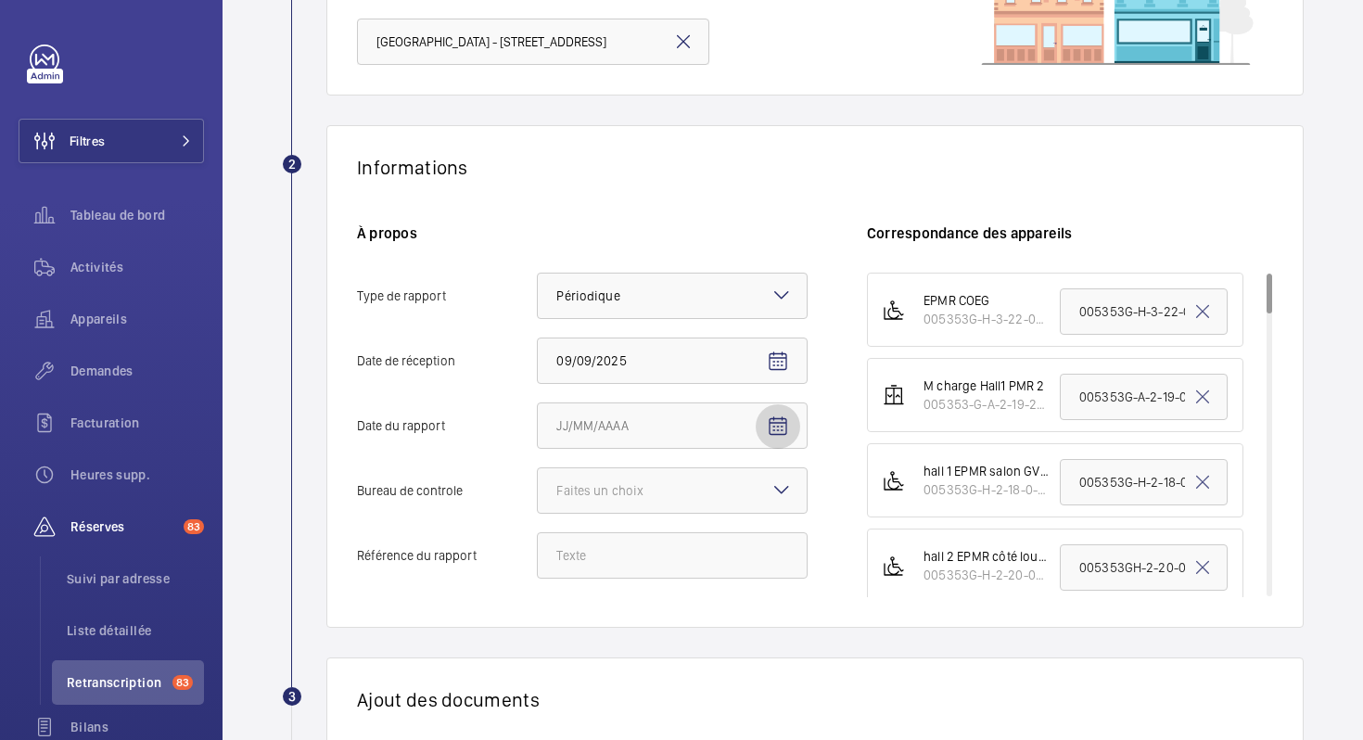
click at [778, 420] on mat-icon "Open calendar" at bounding box center [778, 426] width 22 height 22
click at [739, 144] on span "Previous month" at bounding box center [752, 150] width 37 height 37
click at [602, 307] on span "12" at bounding box center [600, 301] width 33 height 33
type input "[DATE]025"
click at [730, 495] on div at bounding box center [672, 490] width 269 height 45
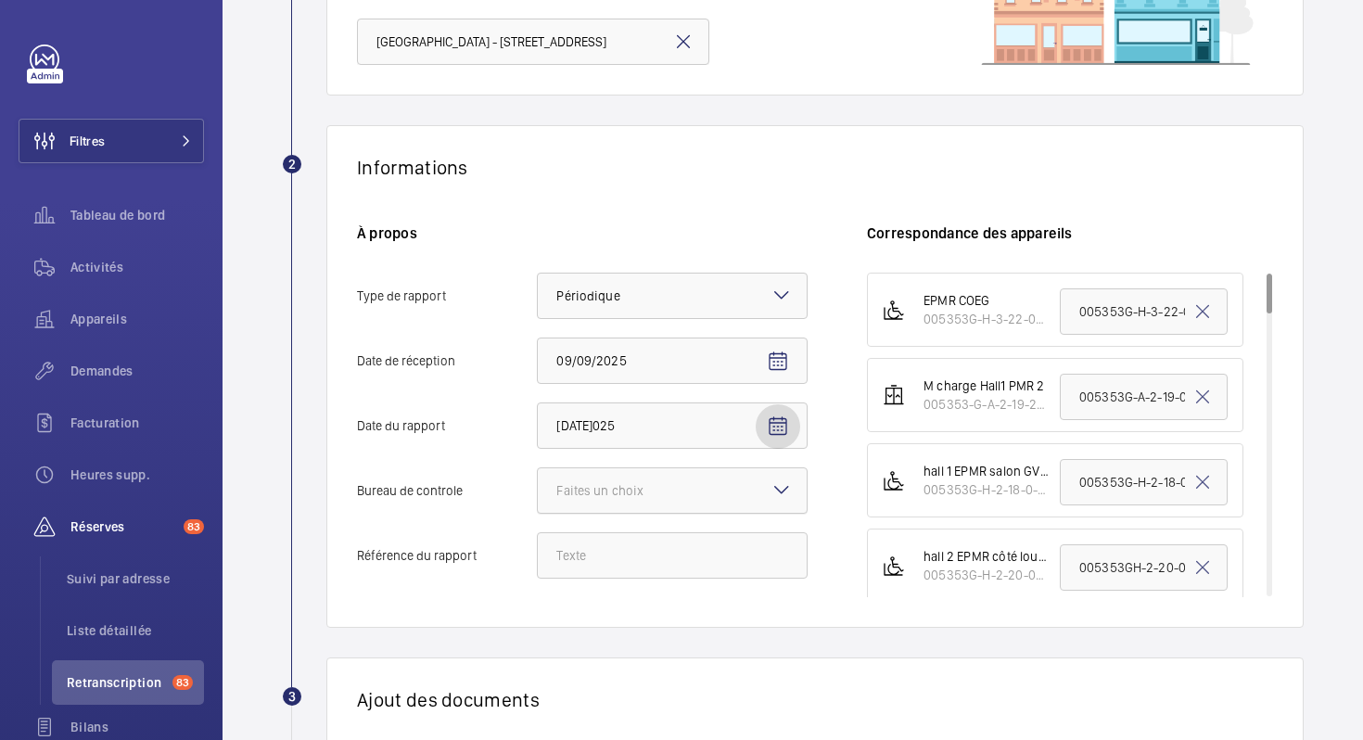
click at [538, 495] on input "Bureau de controle Faites un choix" at bounding box center [538, 490] width 0 height 45
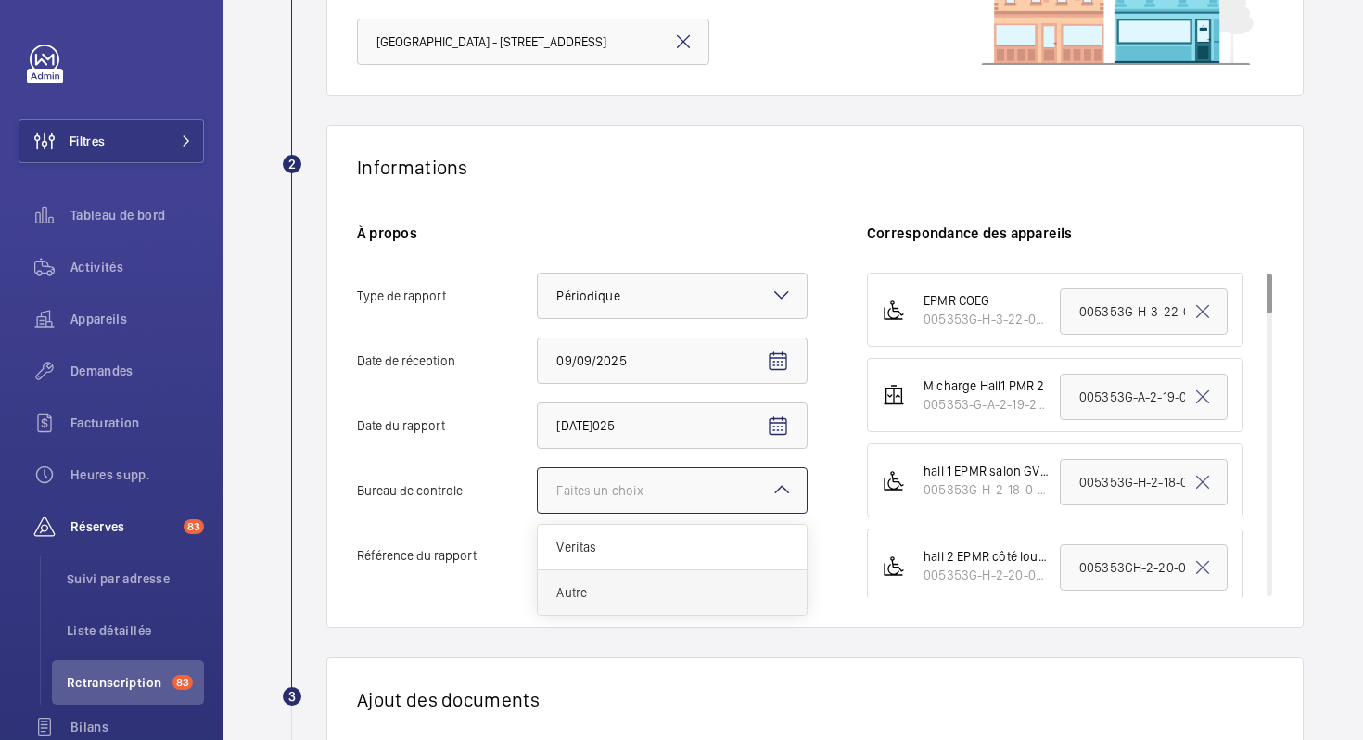
click at [630, 594] on span "Autre" at bounding box center [672, 592] width 232 height 19
click at [538, 513] on input "Bureau de controle Faites un choix Veritas Autre" at bounding box center [538, 490] width 0 height 45
click at [695, 565] on input "Référence du rapport" at bounding box center [672, 555] width 271 height 46
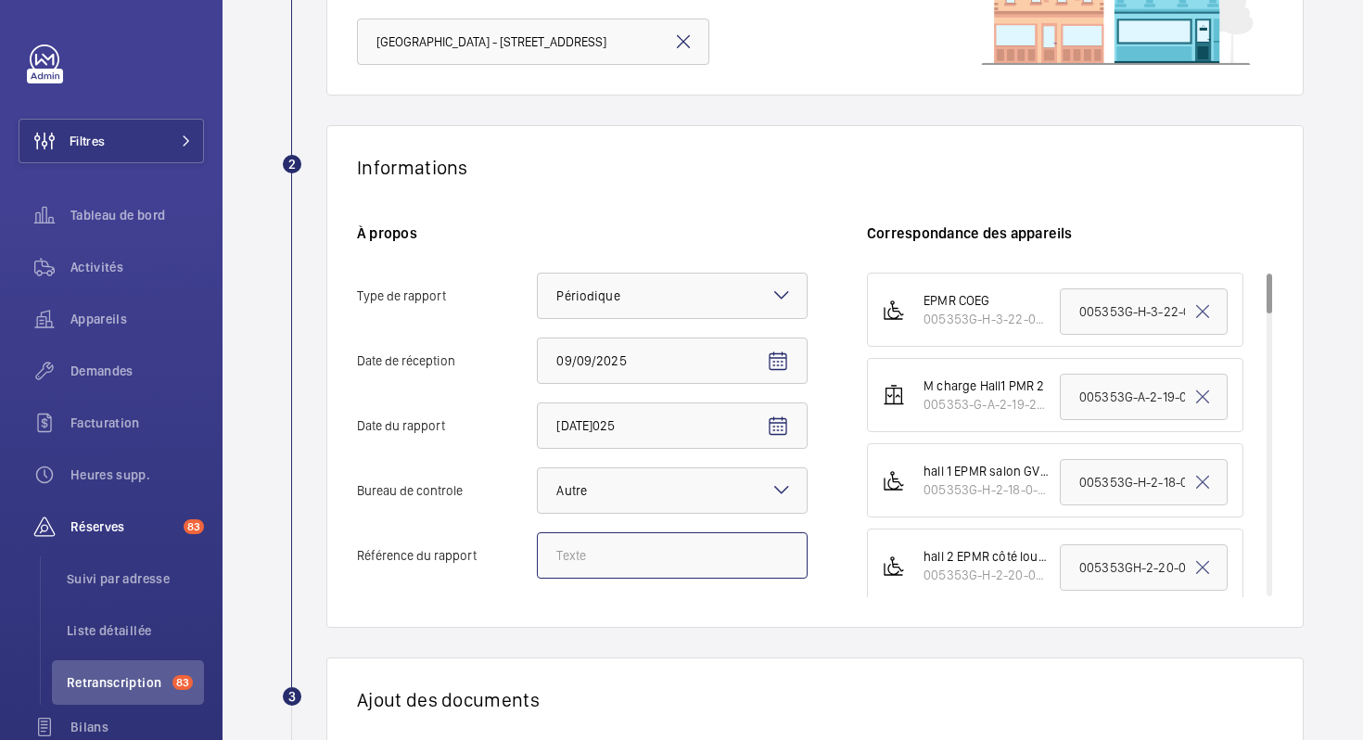
paste input "SR-25-520"
type input "SR-25-520"
click at [707, 592] on div "À propos Type de rapport Faites un choix × Périodique × Date de récepti[DATE]02…" at bounding box center [612, 410] width 510 height 374
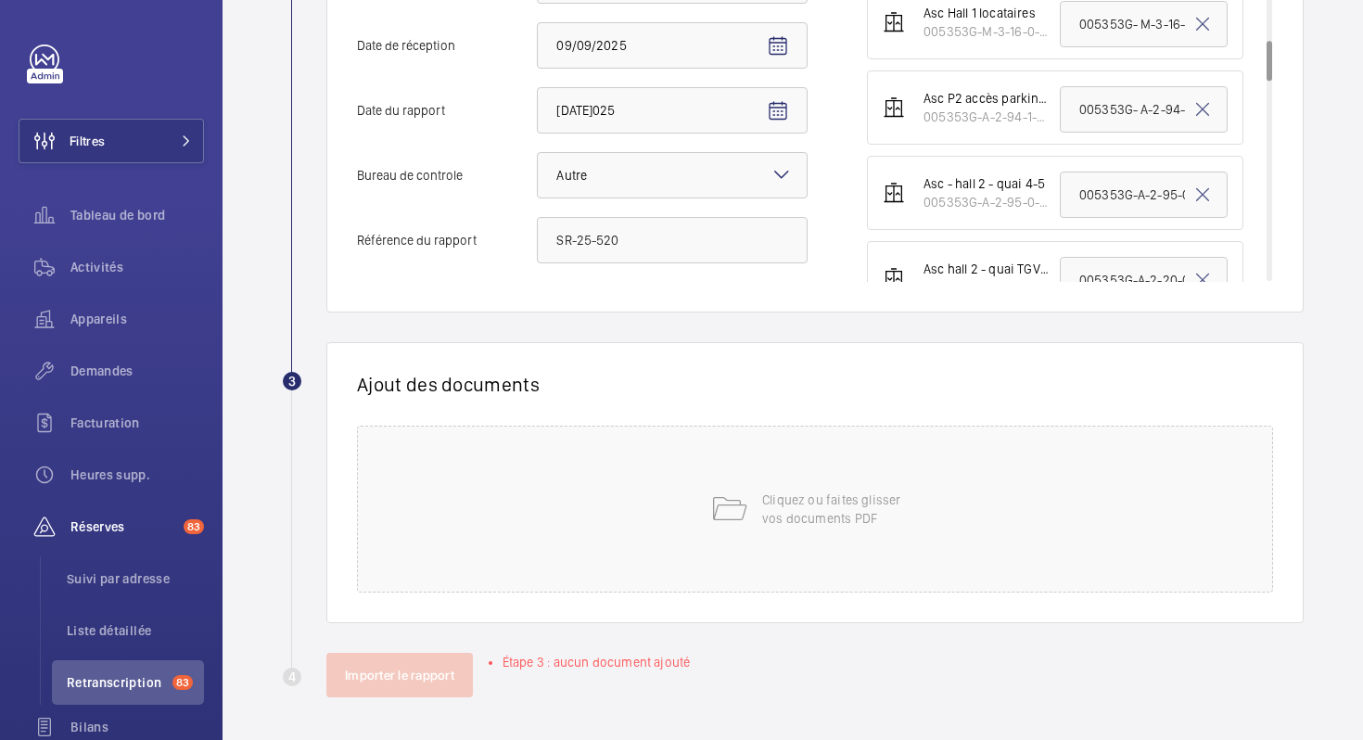
scroll to position [528, 0]
click at [722, 495] on mat-icon at bounding box center [728, 507] width 37 height 37
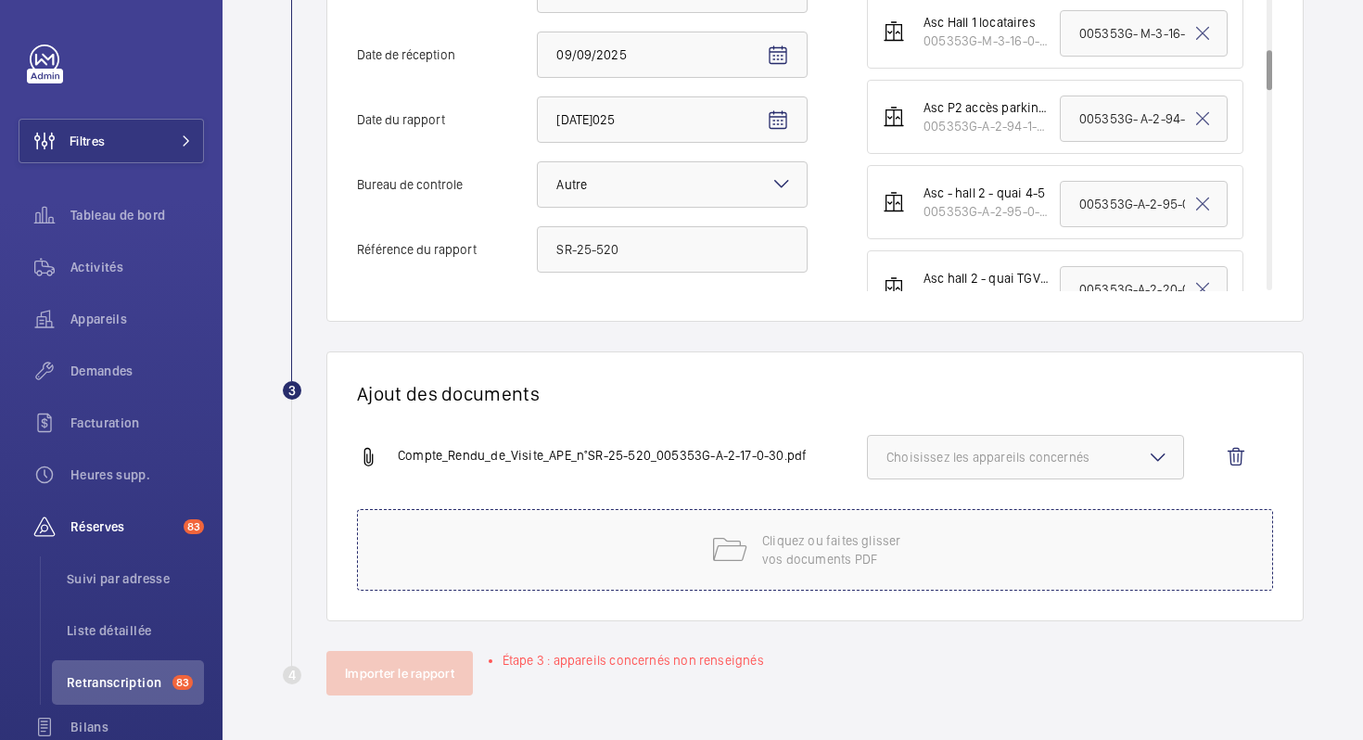
scroll to position [517, 0]
click at [1010, 459] on span "Choisissez les appareils concernés" at bounding box center [1026, 457] width 278 height 19
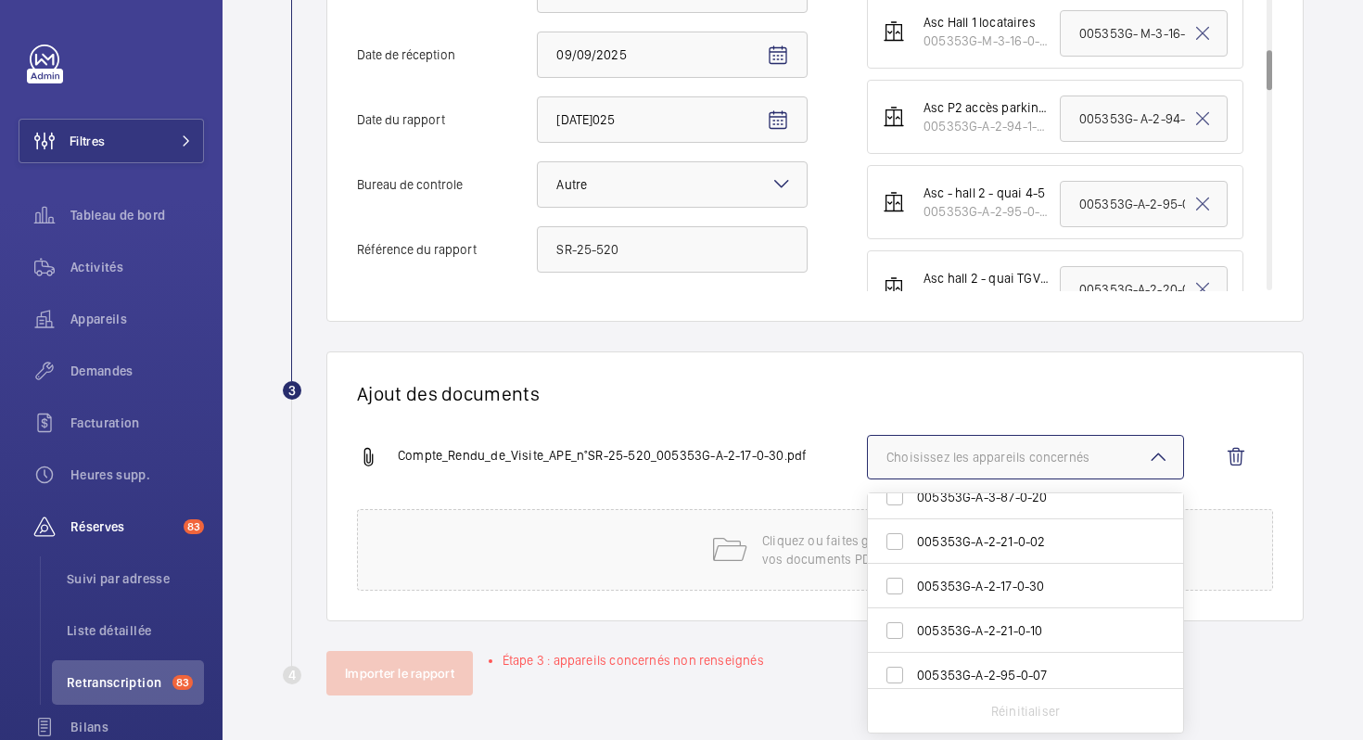
scroll to position [825, 0]
click at [987, 575] on span "005353G-A-2-17-0-30" at bounding box center [1027, 580] width 220 height 19
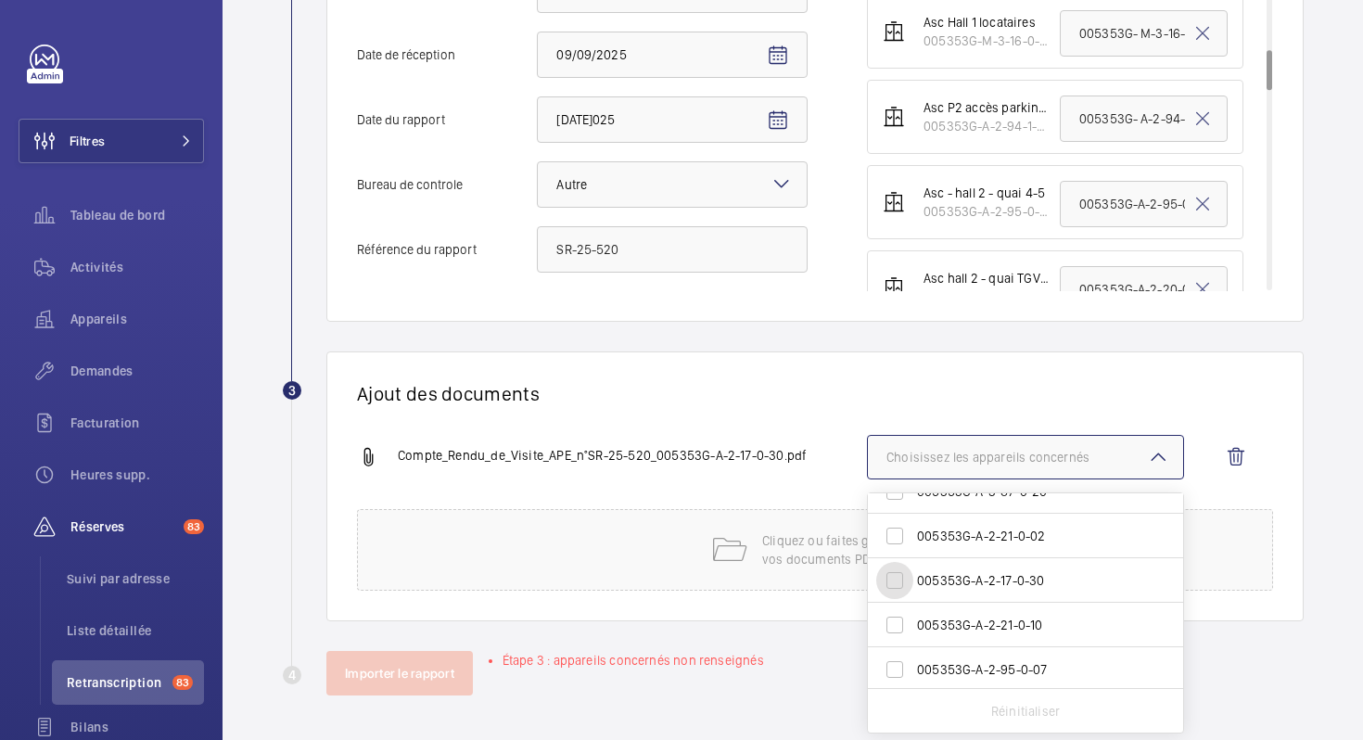
click at [913, 575] on input "005353G-A-2-17-0-30" at bounding box center [894, 580] width 37 height 37
checkbox input "true"
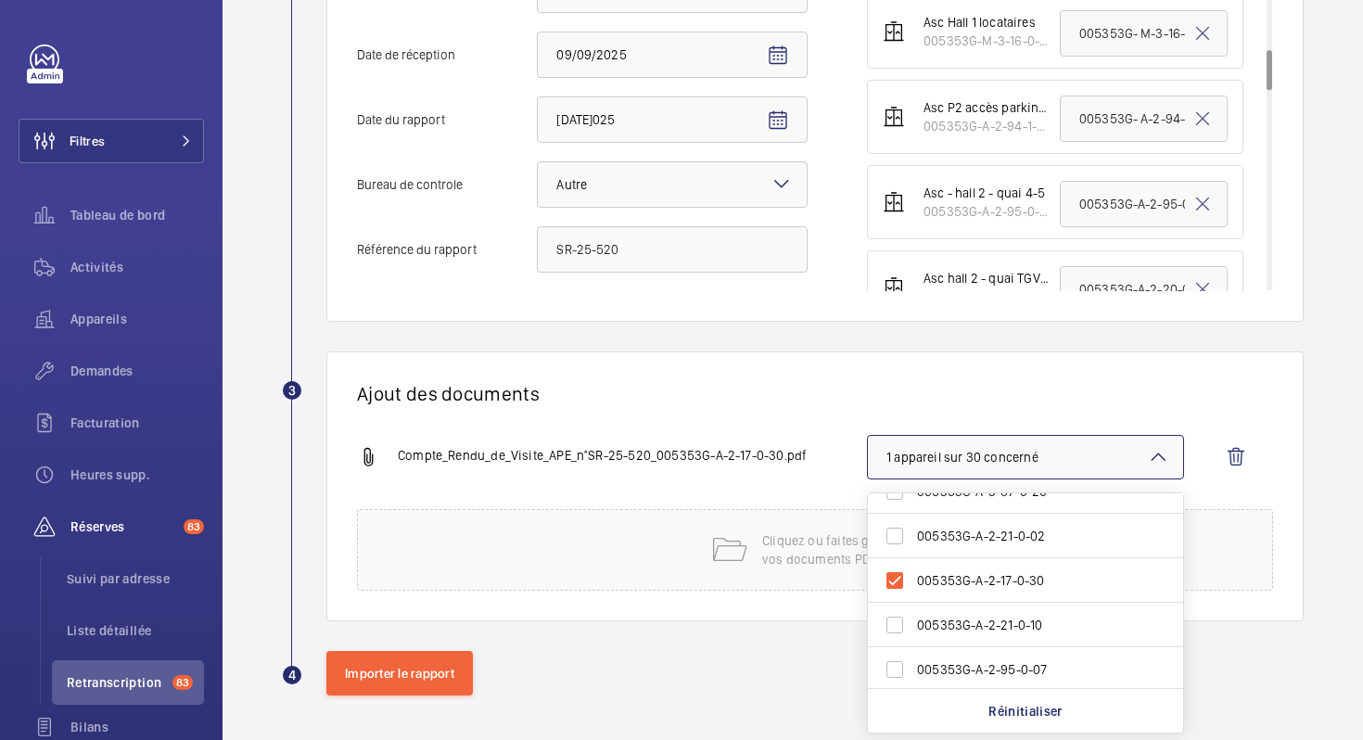
click at [861, 411] on div "Ajout des documents Compte_Rendu_de_Visite_APE_n°SR-25-520_005353G-A-2-17-0-30.…" at bounding box center [814, 486] width 977 height 270
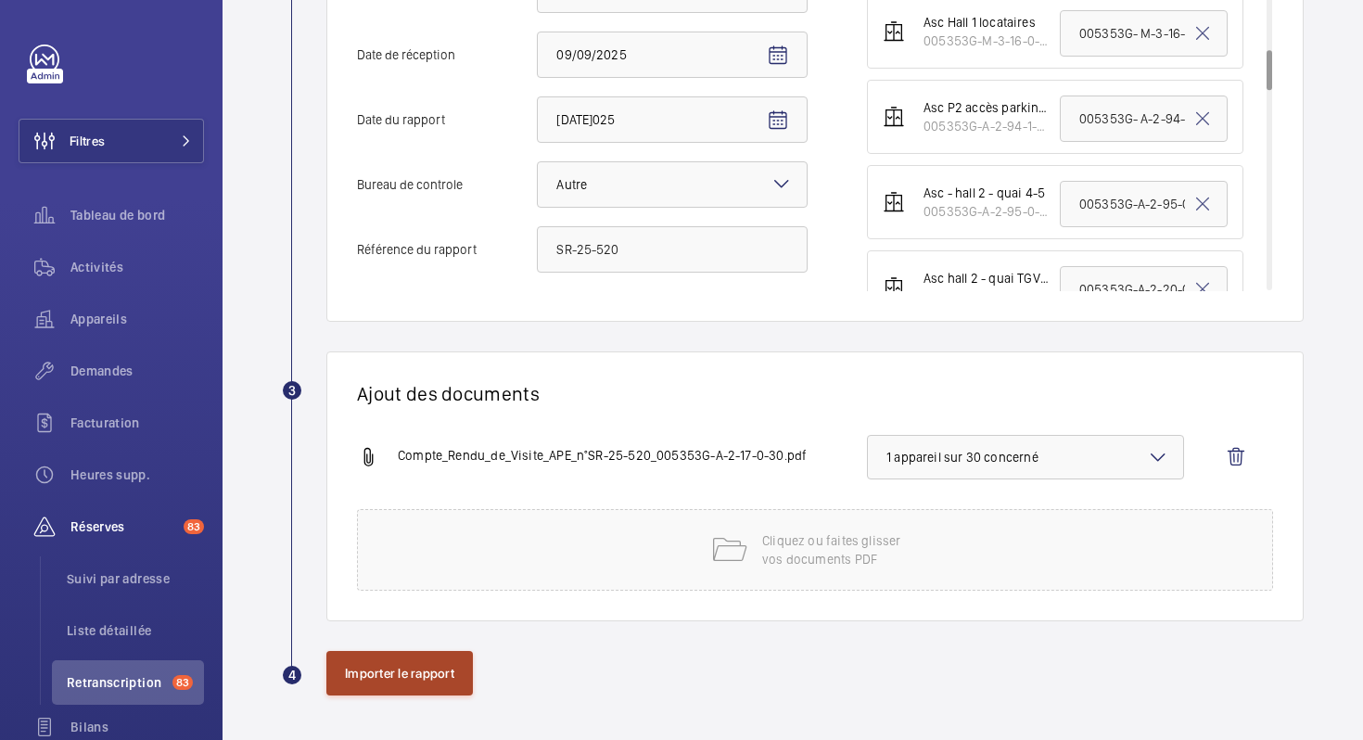
click at [402, 670] on button "Importer le rapport" at bounding box center [399, 673] width 147 height 45
